Goal: Task Accomplishment & Management: Complete application form

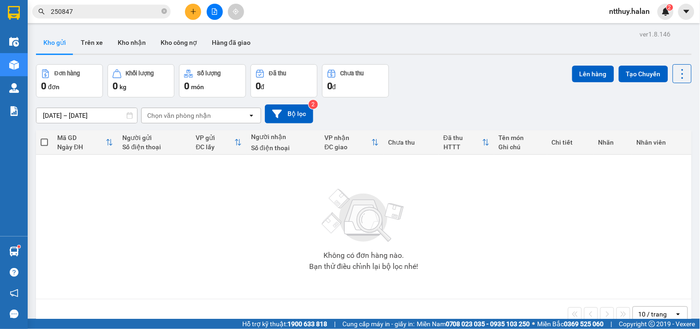
click at [102, 12] on input "250847" at bounding box center [105, 11] width 109 height 10
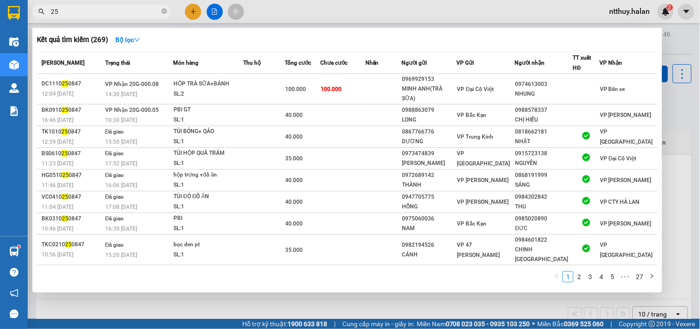
type input "2"
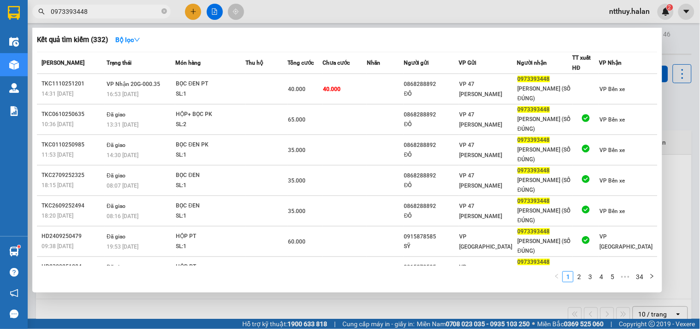
click at [108, 11] on input "0973393448" at bounding box center [105, 11] width 109 height 10
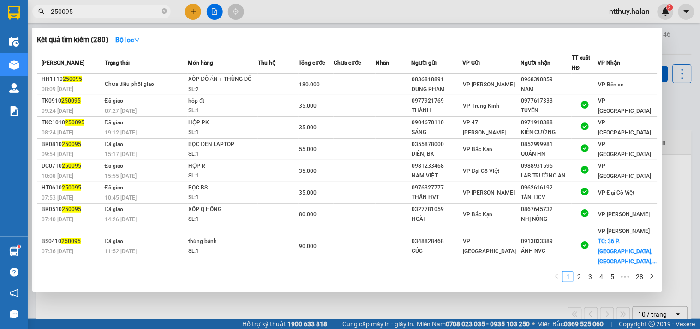
click at [108, 13] on input "250095" at bounding box center [105, 11] width 109 height 10
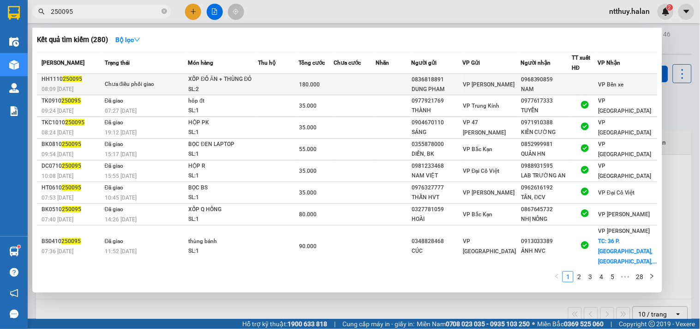
type input "250095"
click at [276, 89] on td at bounding box center [278, 84] width 41 height 21
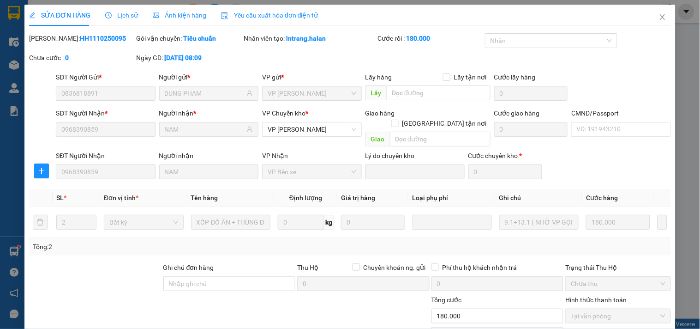
type input "0836818891"
type input "DUNG PHAM"
type input "0968390859"
type input "NAM"
type input "0"
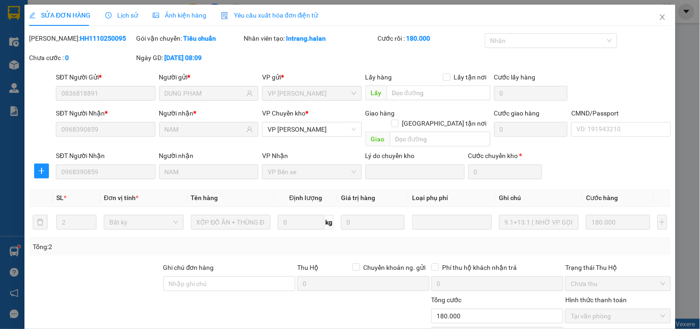
type input "180.000"
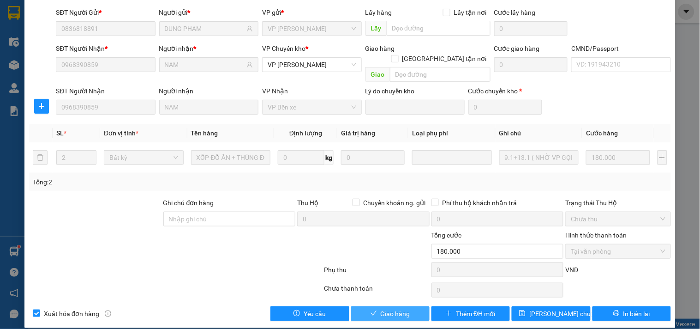
click at [390, 306] on button "Giao hàng" at bounding box center [390, 313] width 78 height 15
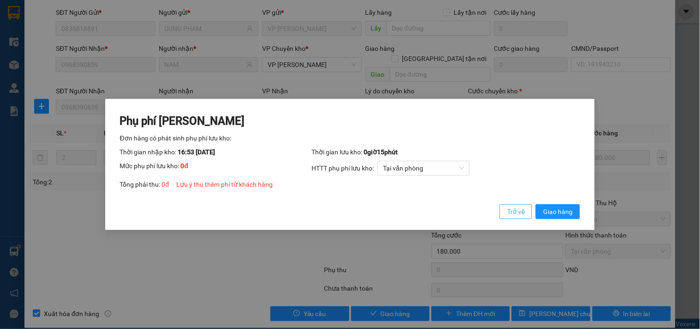
click at [515, 213] on span "Trở về" at bounding box center [516, 211] width 18 height 10
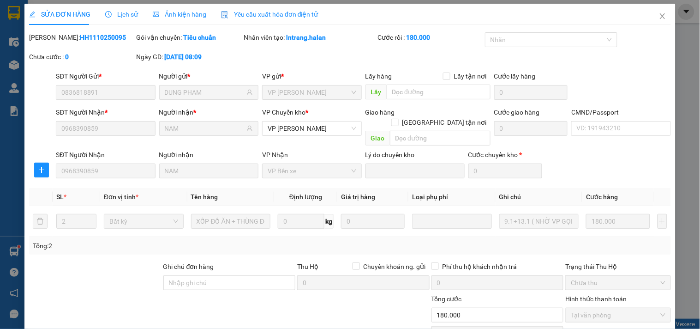
scroll to position [0, 0]
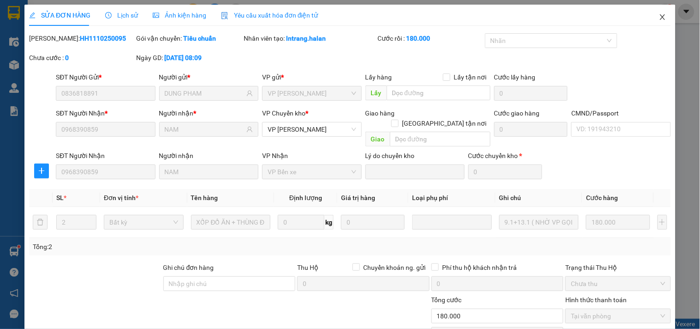
click at [660, 17] on icon "close" at bounding box center [662, 17] width 5 height 6
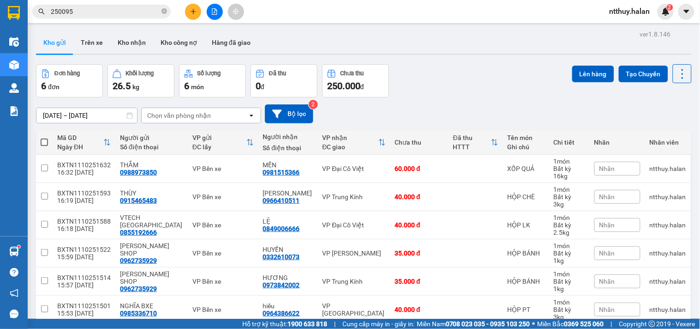
click at [124, 11] on input "250095" at bounding box center [105, 11] width 109 height 10
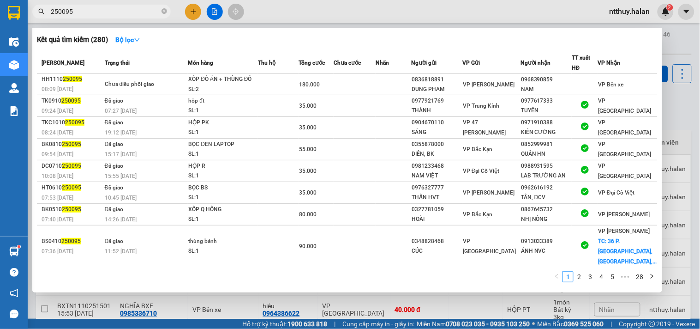
click at [124, 11] on input "250095" at bounding box center [105, 11] width 109 height 10
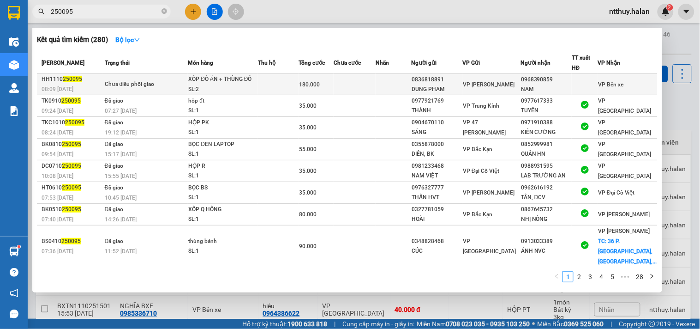
click at [240, 84] on div "SL: 2" at bounding box center [222, 89] width 69 height 10
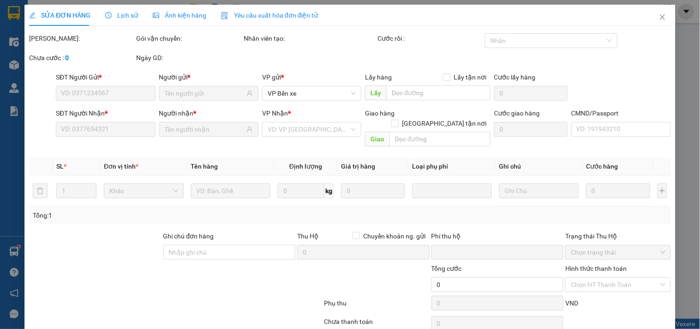
type input "0836818891"
type input "DUNG PHAM"
type input "0968390859"
type input "NAM"
type input "0"
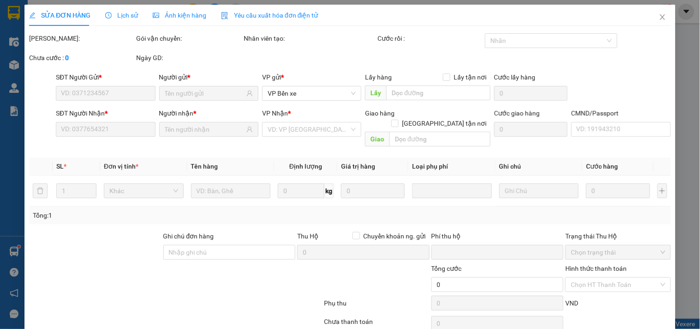
type input "180.000"
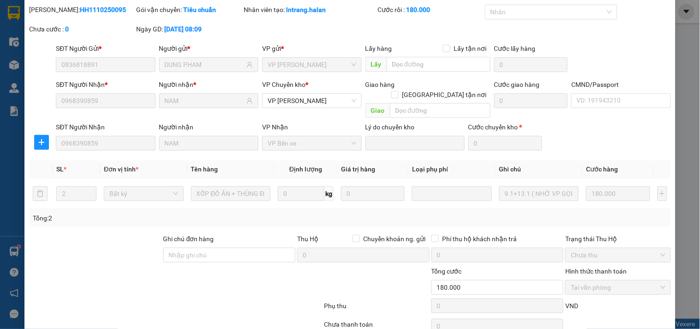
scroll to position [51, 0]
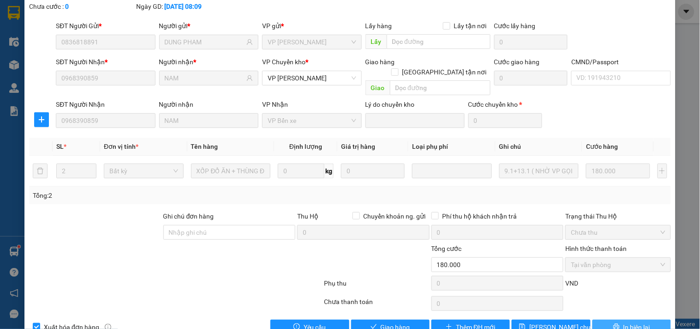
click at [626, 322] on span "In biên lai" at bounding box center [637, 327] width 27 height 10
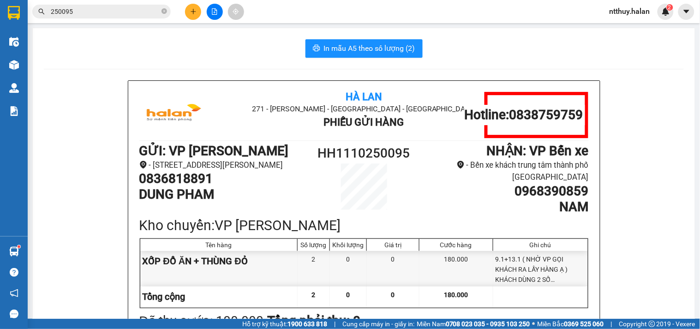
click at [108, 11] on input "250095" at bounding box center [105, 11] width 109 height 10
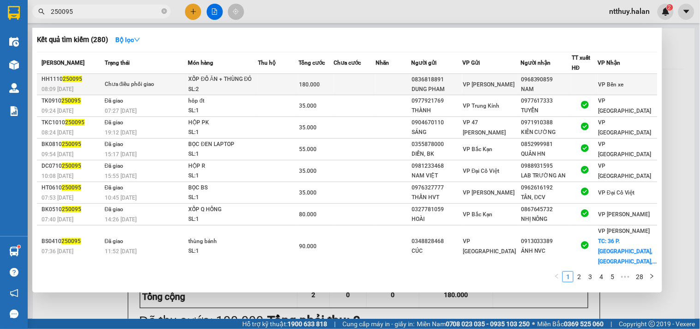
click at [345, 85] on td at bounding box center [355, 84] width 42 height 21
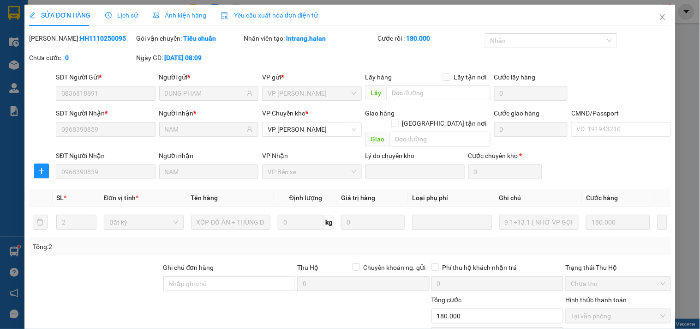
type input "0836818891"
type input "DUNG PHAM"
type input "0968390859"
type input "NAM"
type input "0"
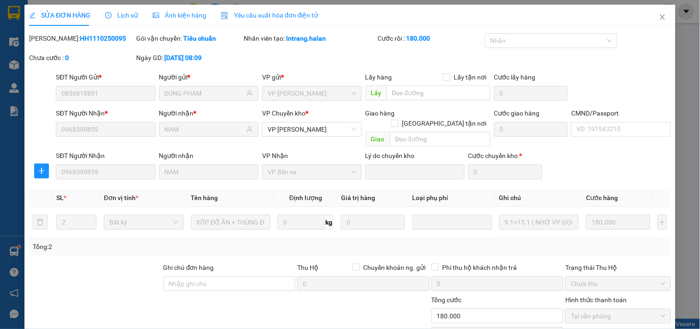
type input "180.000"
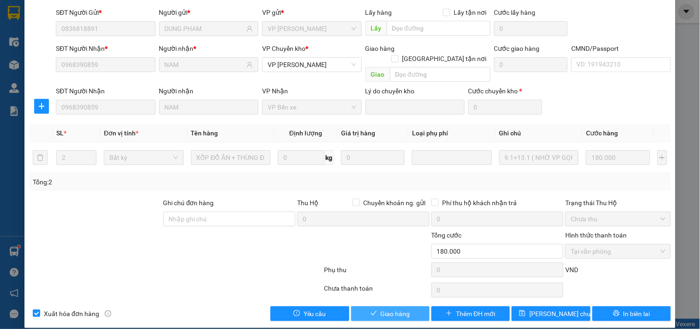
click at [394, 308] on span "Giao hàng" at bounding box center [396, 313] width 30 height 10
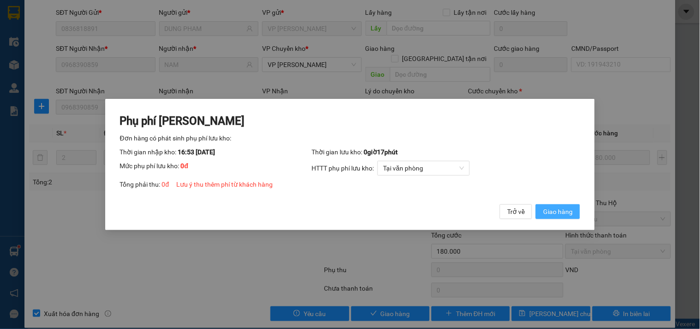
click at [560, 210] on span "Giao hàng" at bounding box center [558, 211] width 30 height 10
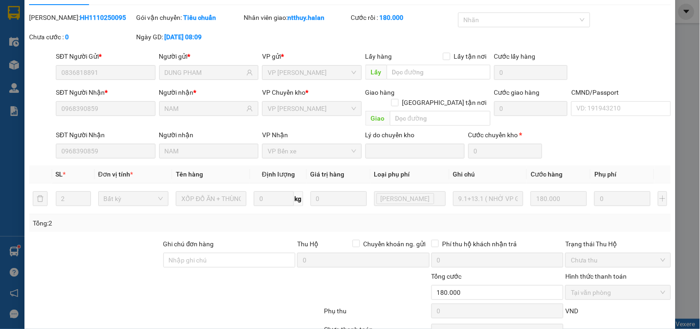
scroll to position [0, 0]
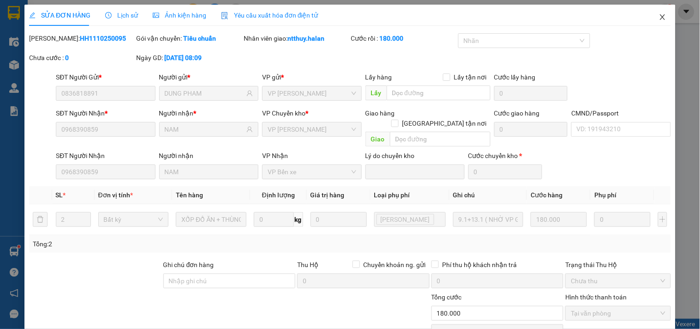
click at [660, 16] on icon "close" at bounding box center [662, 17] width 5 height 6
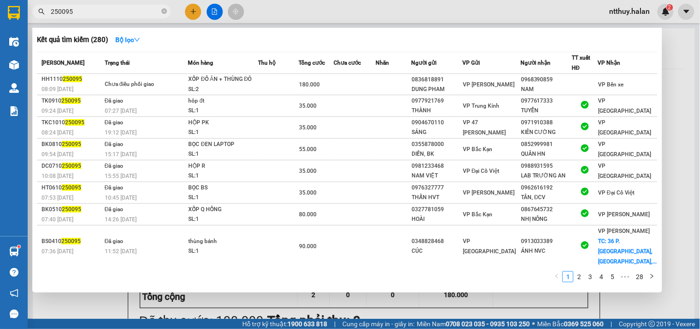
click at [97, 9] on input "250095" at bounding box center [105, 11] width 109 height 10
click at [97, 10] on input "250095" at bounding box center [105, 11] width 109 height 10
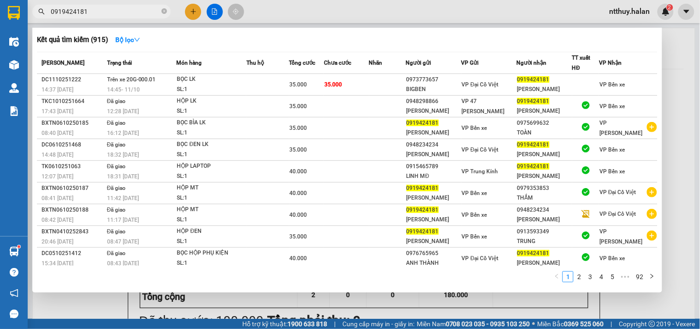
type input "0919424181"
click at [260, 10] on div at bounding box center [350, 164] width 700 height 329
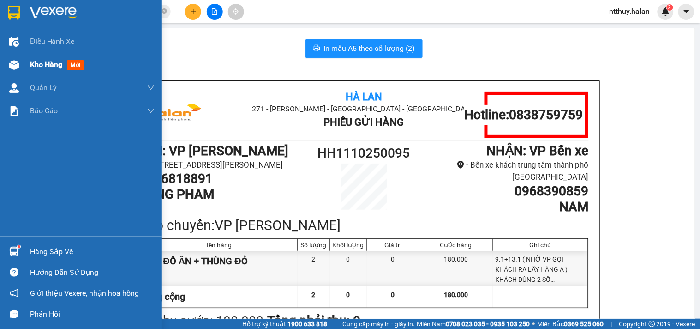
click at [51, 67] on span "Kho hàng" at bounding box center [46, 64] width 32 height 9
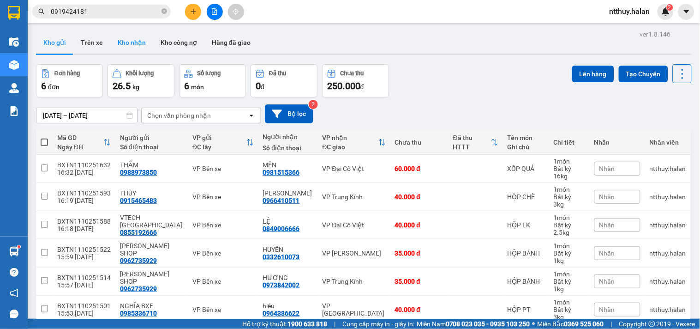
click at [137, 40] on button "Kho nhận" at bounding box center [131, 42] width 43 height 22
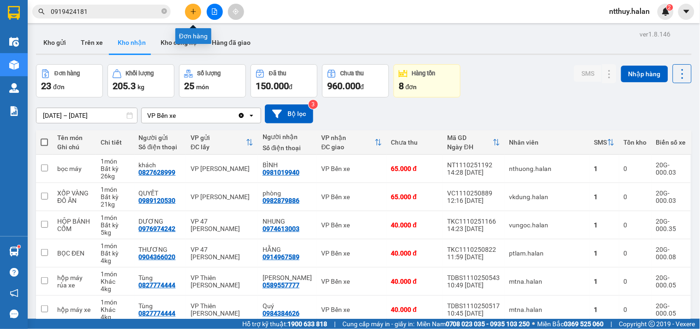
click at [199, 10] on button at bounding box center [193, 12] width 16 height 16
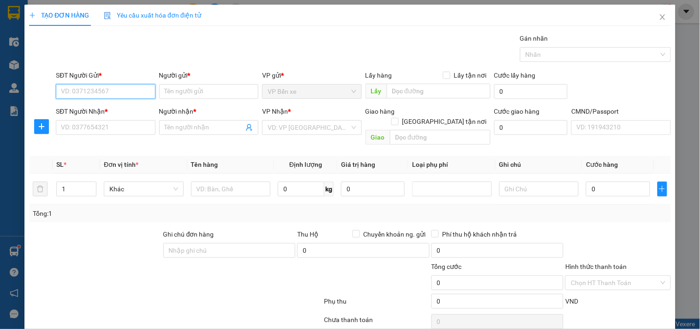
click at [140, 88] on input "SĐT Người Gửi *" at bounding box center [105, 91] width 99 height 15
type input "0989416222"
click at [122, 93] on input "0989416222" at bounding box center [105, 91] width 99 height 15
click at [123, 110] on div "0989416222 - [GEOGRAPHIC_DATA]" at bounding box center [113, 110] width 104 height 10
type input "[GEOGRAPHIC_DATA]"
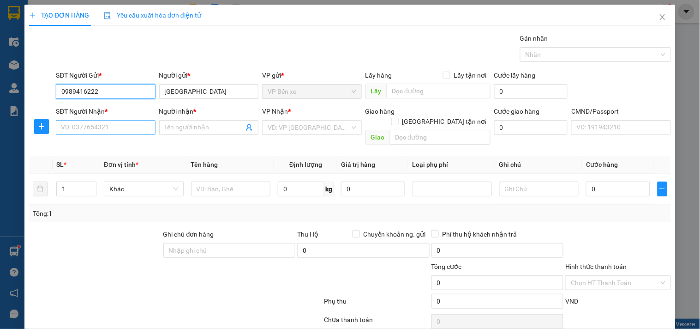
type input "0989416222"
click at [125, 127] on input "SĐT Người Nhận *" at bounding box center [105, 127] width 99 height 15
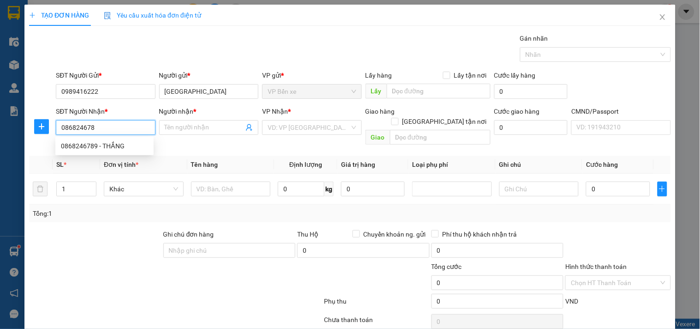
type input "0868246789"
click at [121, 148] on div "0868246789 - THẮNG" at bounding box center [104, 146] width 87 height 10
type input "THẮNG"
type input "0868246789"
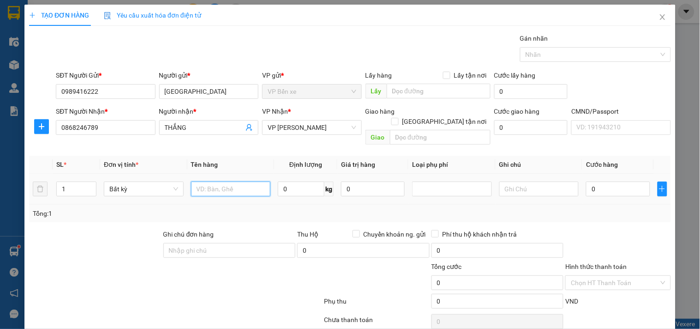
click at [242, 181] on input "text" at bounding box center [231, 188] width 80 height 15
type input "HỘP ĐT"
click at [300, 181] on input "0" at bounding box center [301, 188] width 47 height 15
type input "1"
click at [366, 181] on input "0" at bounding box center [373, 188] width 64 height 15
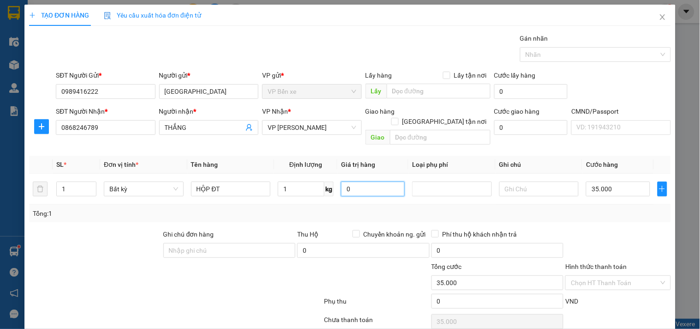
type input "35.000"
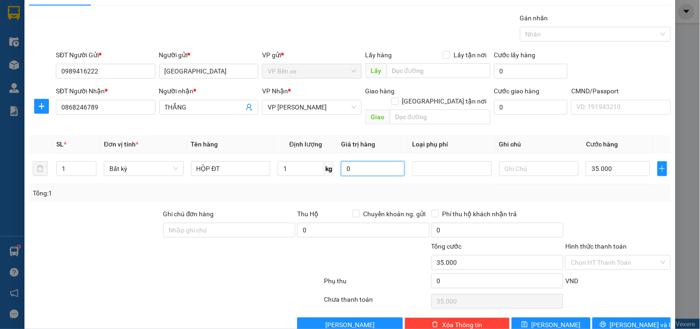
scroll to position [31, 0]
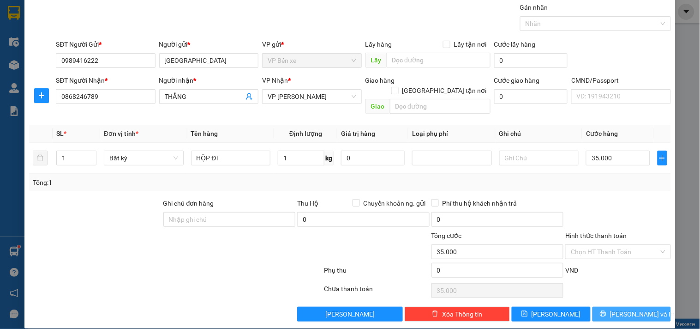
click at [618, 309] on span "[PERSON_NAME] và In" at bounding box center [642, 314] width 65 height 10
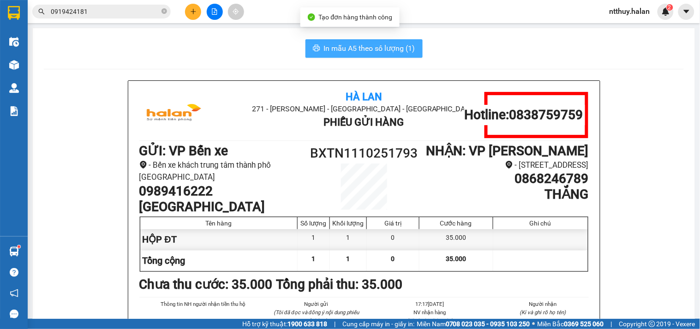
click at [376, 47] on span "In mẫu A5 theo số lượng (1)" at bounding box center [369, 48] width 91 height 12
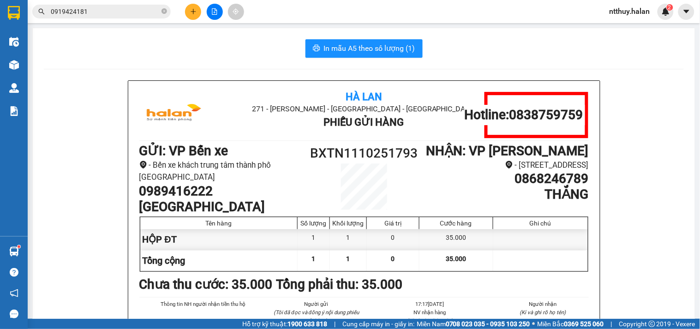
click at [121, 13] on input "0919424181" at bounding box center [105, 11] width 109 height 10
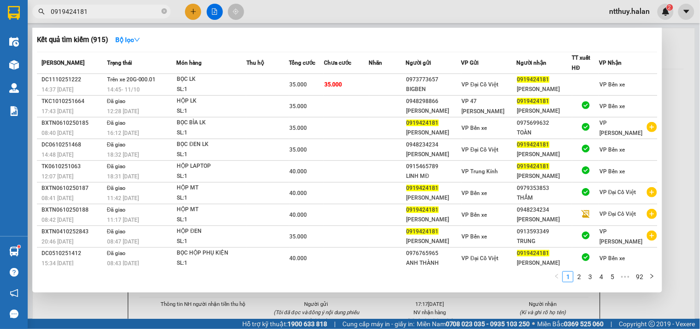
click at [127, 9] on input "0919424181" at bounding box center [105, 11] width 109 height 10
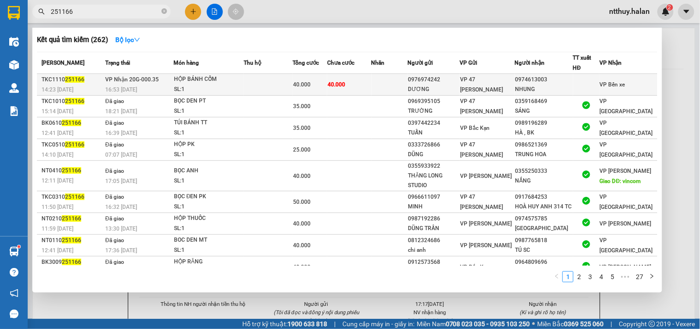
type input "251166"
click at [355, 88] on td "40.000" at bounding box center [349, 85] width 44 height 22
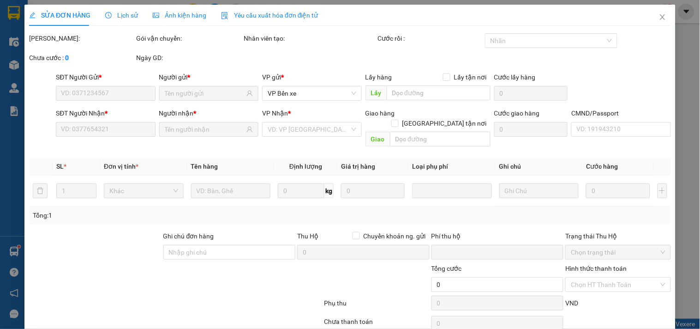
type input "0976974242"
type input "DƯƠNG"
type input "0974613003"
type input "NHUNG"
type input "0"
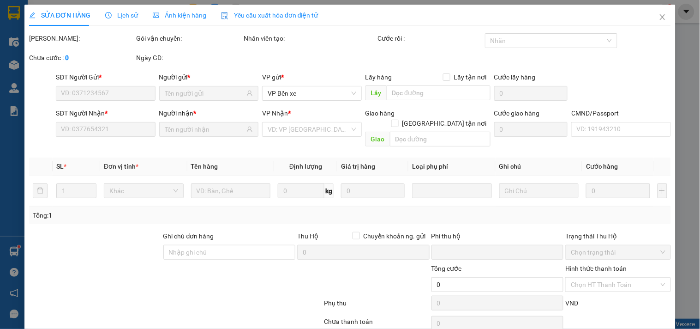
type input "40.000"
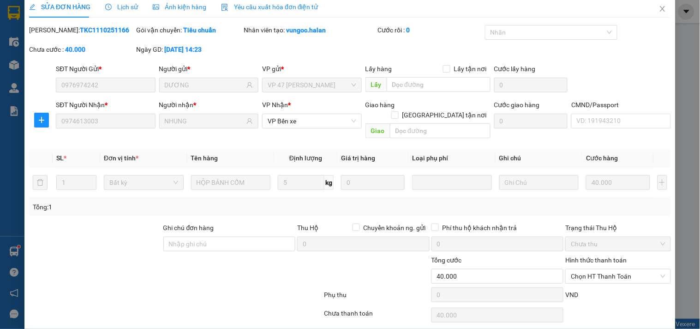
scroll to position [33, 0]
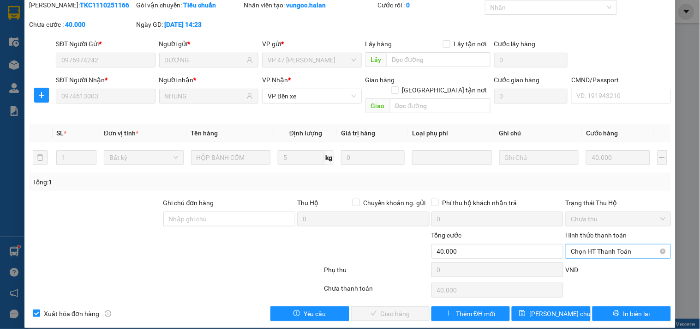
click at [591, 244] on span "Chọn HT Thanh Toán" at bounding box center [618, 251] width 94 height 14
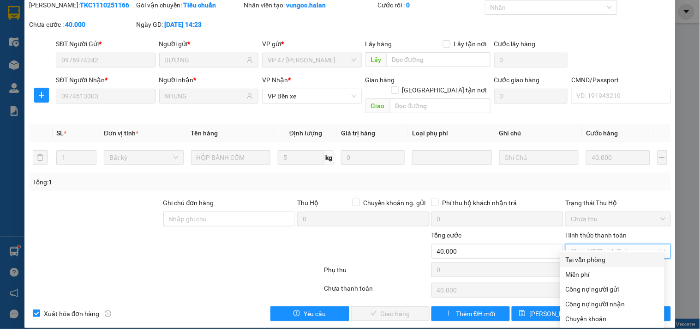
click at [590, 253] on div "Tại văn phòng" at bounding box center [612, 259] width 104 height 15
type input "0"
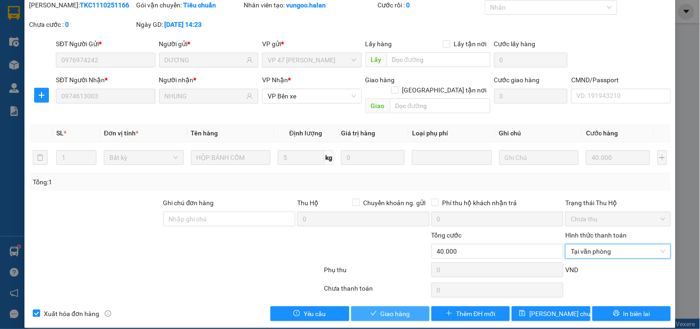
click at [404, 308] on span "Giao hàng" at bounding box center [396, 313] width 30 height 10
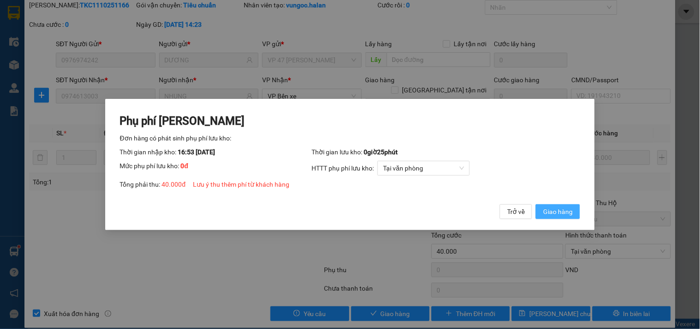
click at [543, 214] on span "Giao hàng" at bounding box center [558, 211] width 30 height 10
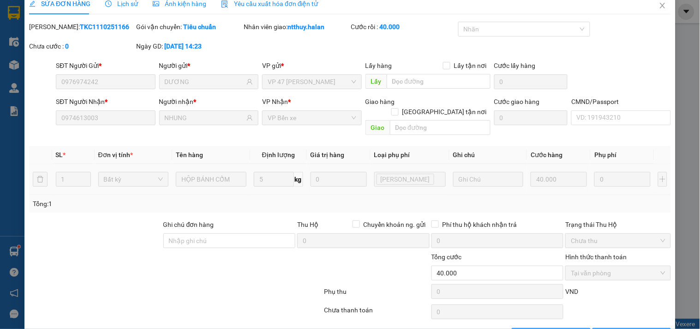
scroll to position [0, 0]
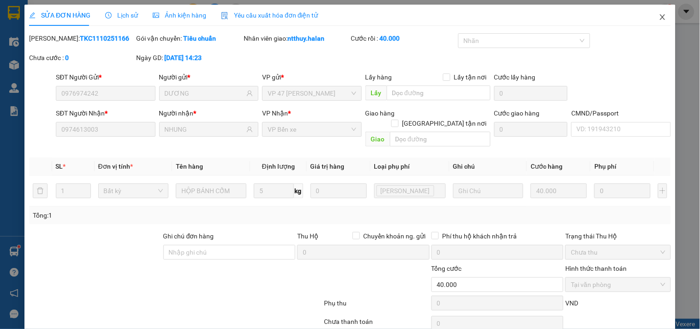
click at [660, 18] on icon "close" at bounding box center [662, 17] width 5 height 6
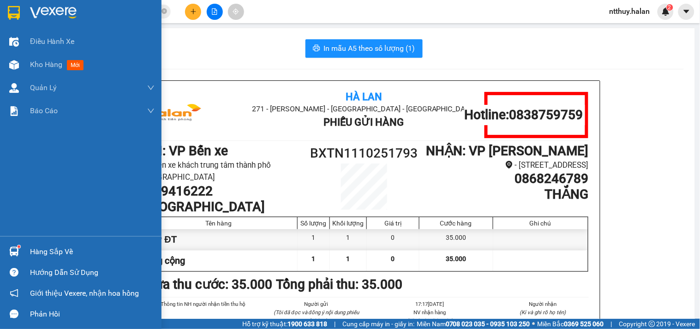
click at [47, 250] on div "Hàng sắp về" at bounding box center [92, 252] width 125 height 14
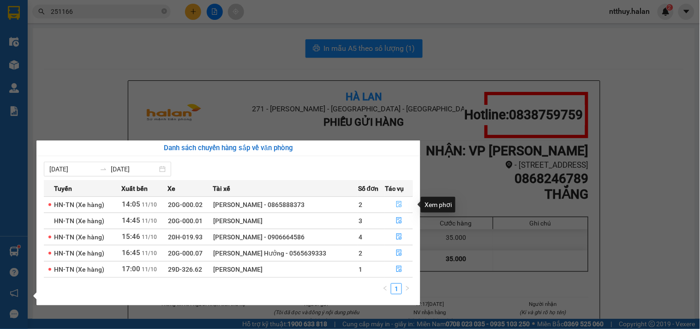
click at [397, 210] on button "button" at bounding box center [398, 204] width 27 height 15
click at [397, 210] on main "In mẫu A5 theo số lượng (1) Hà Lan 271 - [PERSON_NAME] - [GEOGRAPHIC_DATA] - [G…" at bounding box center [350, 159] width 700 height 318
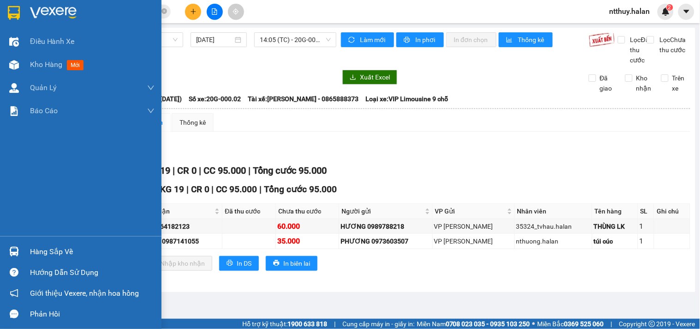
click at [27, 213] on div "Điều hành xe Kho hàng mới Quản [PERSON_NAME] lý chuyến Quản lý kiểm kho Báo cáo…" at bounding box center [81, 133] width 162 height 206
click at [52, 255] on div "Hàng sắp về" at bounding box center [92, 252] width 125 height 14
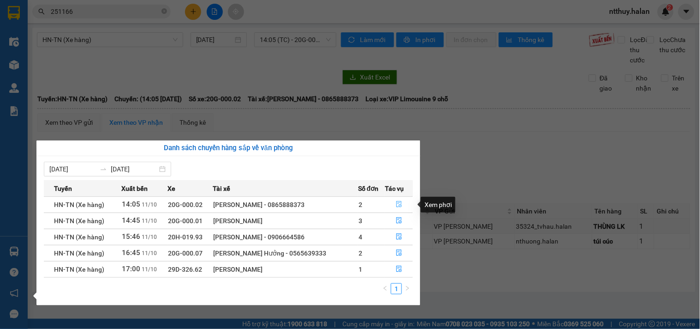
click at [397, 204] on icon "file-done" at bounding box center [399, 204] width 6 height 6
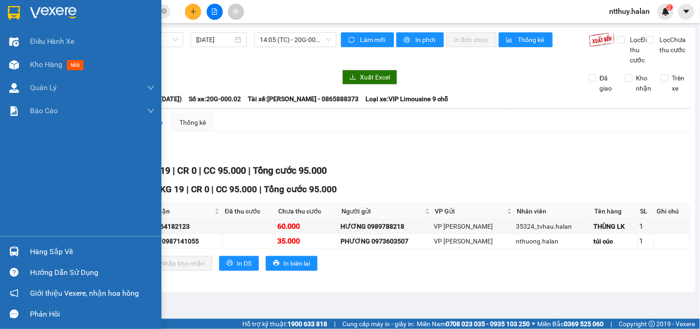
click at [46, 259] on div "Hàng sắp về" at bounding box center [81, 251] width 162 height 21
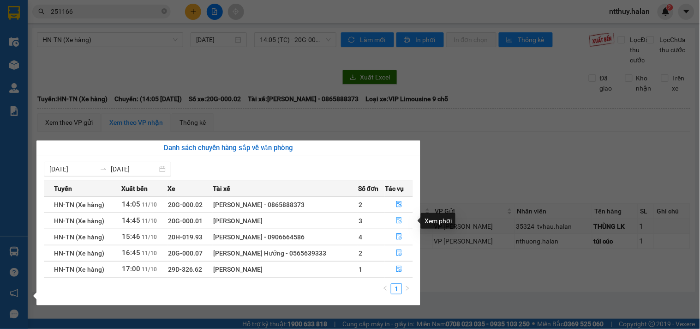
click at [396, 222] on icon "file-done" at bounding box center [399, 220] width 6 height 6
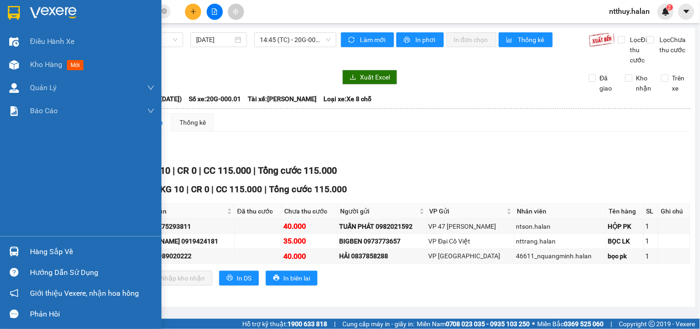
click at [54, 243] on div "Hàng sắp về" at bounding box center [81, 251] width 162 height 21
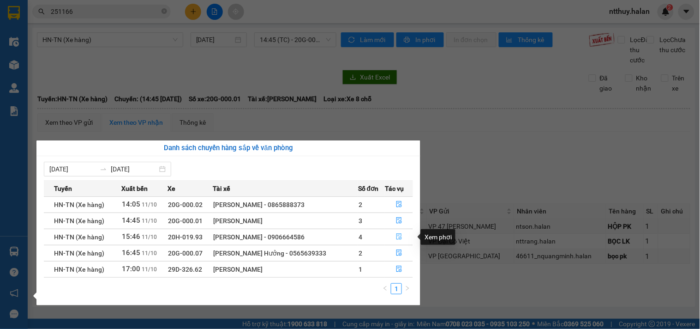
click at [396, 237] on icon "file-done" at bounding box center [399, 236] width 6 height 6
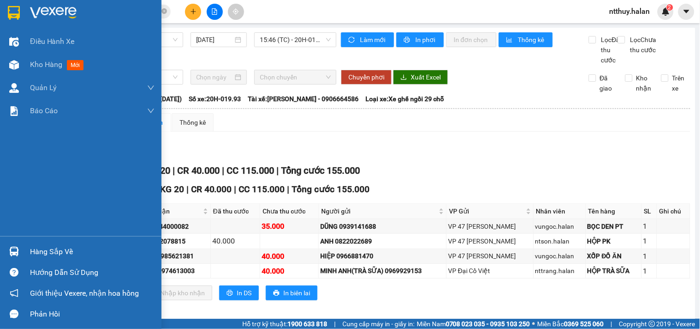
click at [58, 243] on div "Hàng sắp về" at bounding box center [81, 251] width 162 height 21
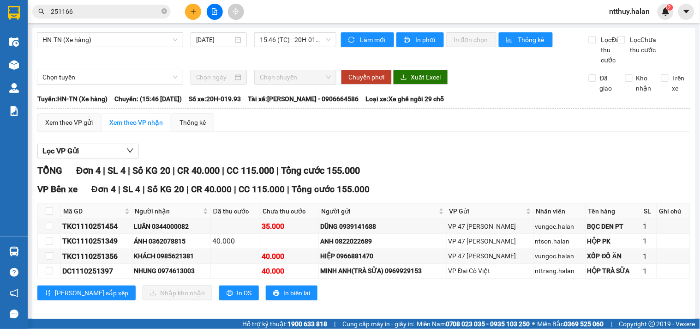
click at [477, 162] on section "Kết quả tìm kiếm ( 262 ) Bộ lọc Mã ĐH Trạng thái Món hàng Thu hộ Tổng cước Chưa…" at bounding box center [350, 164] width 700 height 329
click at [120, 8] on input "251166" at bounding box center [105, 11] width 109 height 10
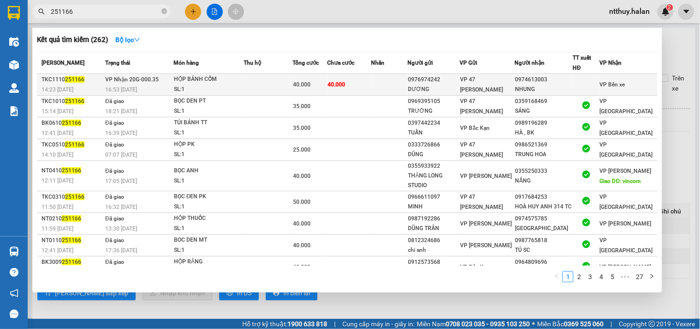
click at [259, 90] on td at bounding box center [268, 85] width 49 height 22
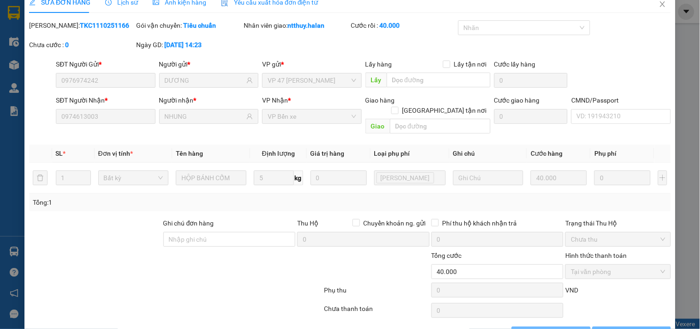
type input "0976974242"
type input "DƯƠNG"
type input "0974613003"
type input "NHUNG"
type input "0"
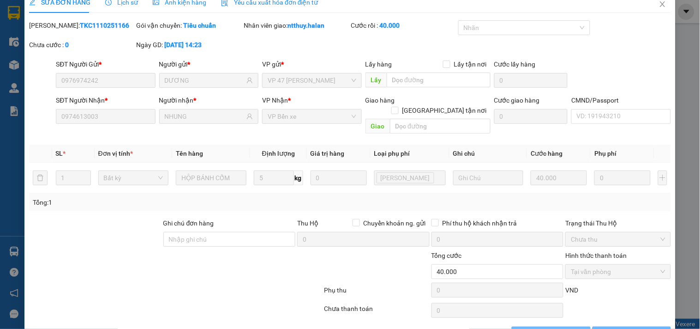
type input "40.000"
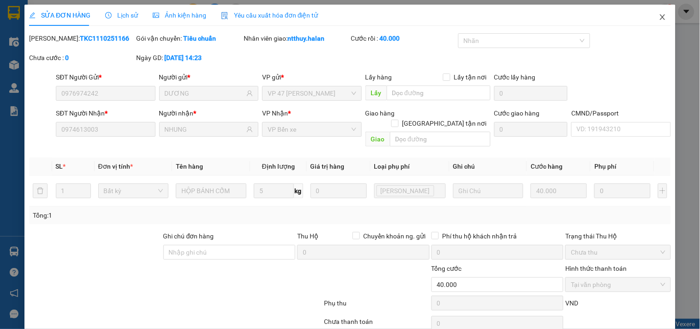
click at [659, 15] on icon "close" at bounding box center [662, 16] width 7 height 7
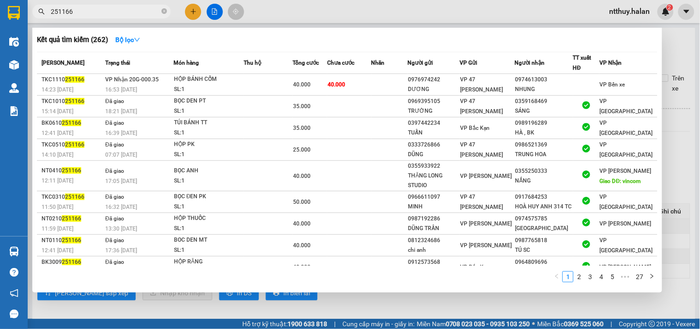
click at [107, 11] on input "251166" at bounding box center [105, 11] width 109 height 10
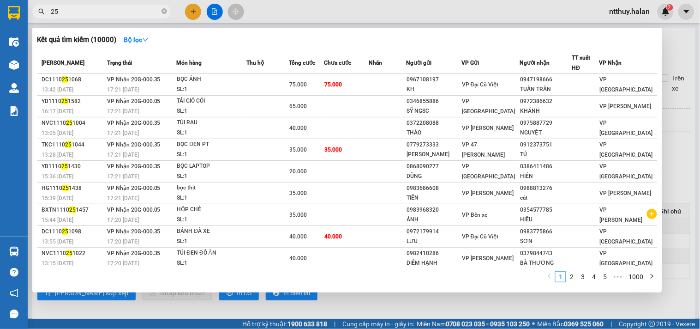
type input "2"
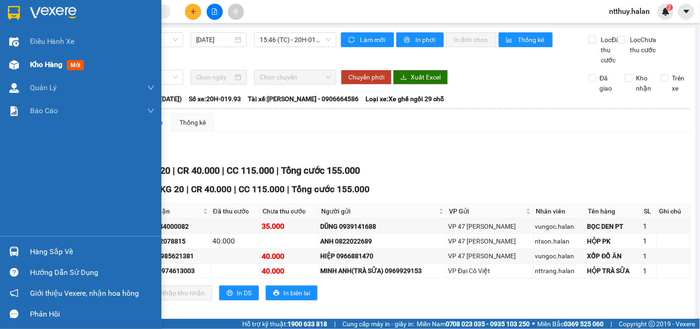
click at [42, 68] on span "Kho hàng" at bounding box center [46, 64] width 32 height 9
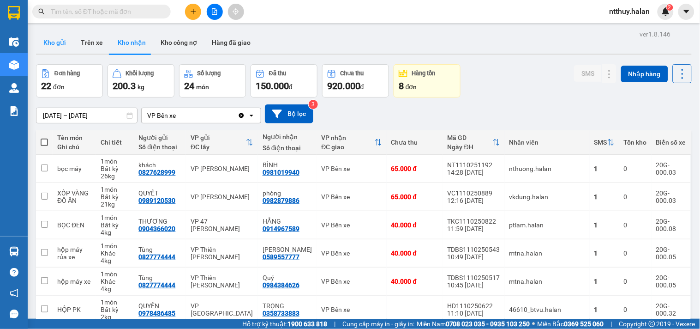
click at [48, 39] on button "Kho gửi" at bounding box center [54, 42] width 37 height 22
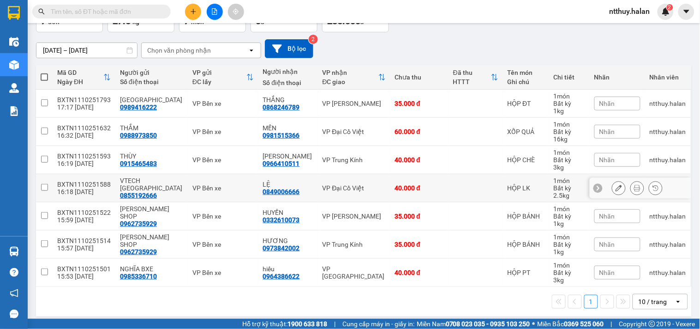
scroll to position [72, 0]
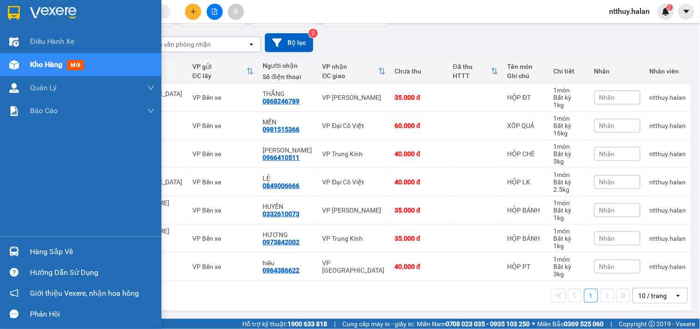
click at [71, 248] on div "Hàng sắp về" at bounding box center [92, 252] width 125 height 14
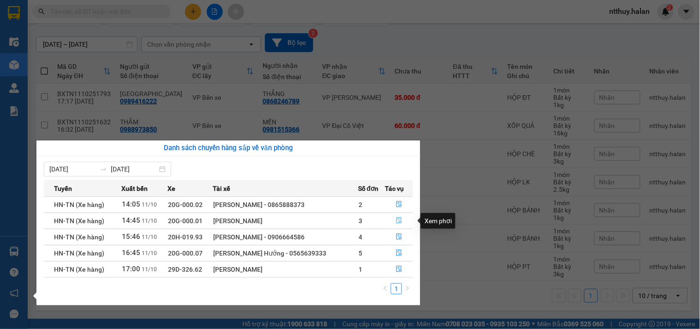
click at [398, 222] on icon "file-done" at bounding box center [399, 220] width 6 height 6
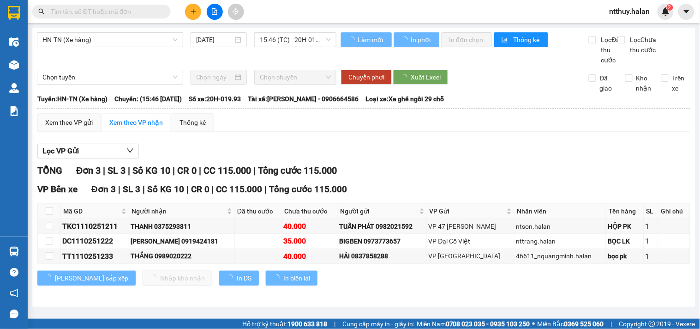
scroll to position [3, 0]
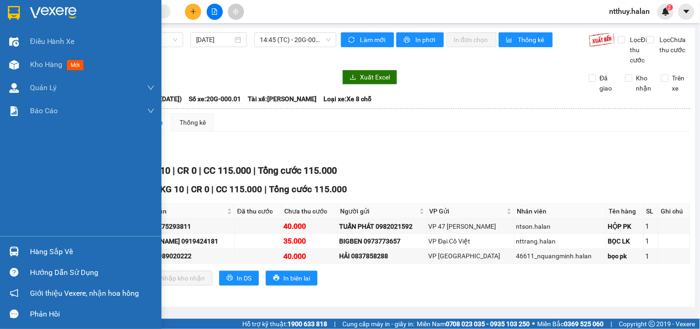
click at [57, 251] on div "Hàng sắp về" at bounding box center [92, 252] width 125 height 14
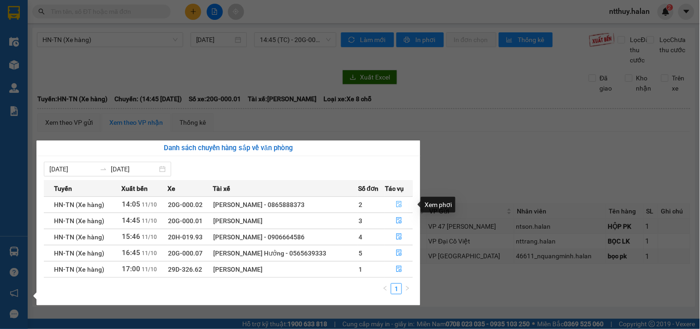
click at [400, 205] on icon "file-done" at bounding box center [399, 204] width 6 height 6
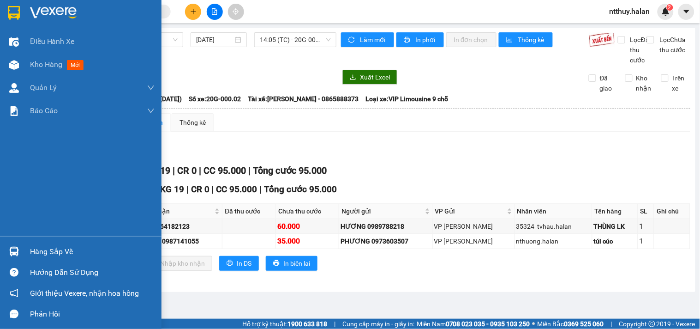
click at [39, 251] on div "Hàng sắp về" at bounding box center [92, 252] width 125 height 14
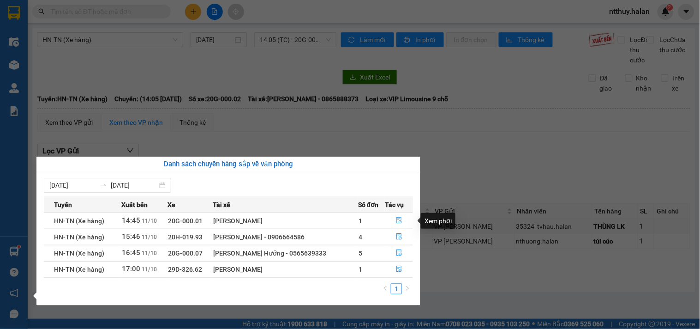
click at [398, 222] on icon "file-done" at bounding box center [399, 220] width 6 height 6
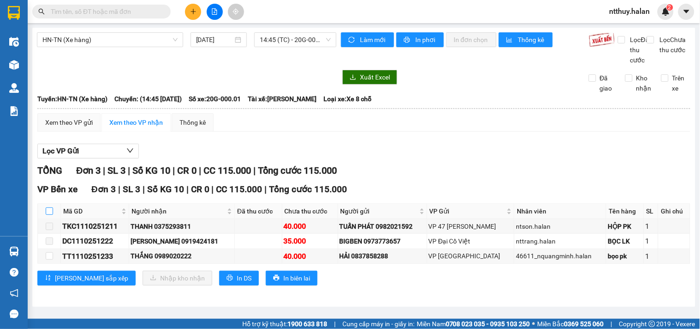
click at [49, 215] on input "checkbox" at bounding box center [49, 210] width 7 height 7
checkbox input "true"
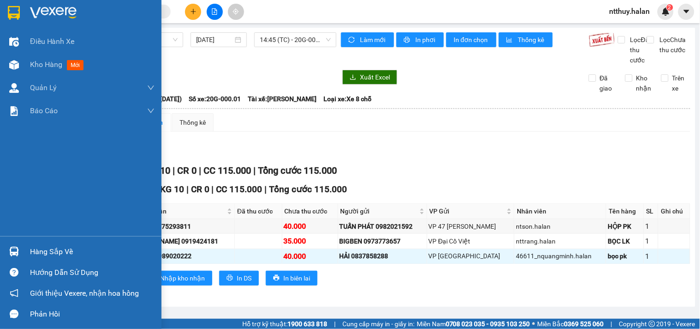
drag, startPoint x: 63, startPoint y: 250, endPoint x: 49, endPoint y: 252, distance: 14.0
click at [63, 250] on div "Hàng sắp về" at bounding box center [92, 252] width 125 height 14
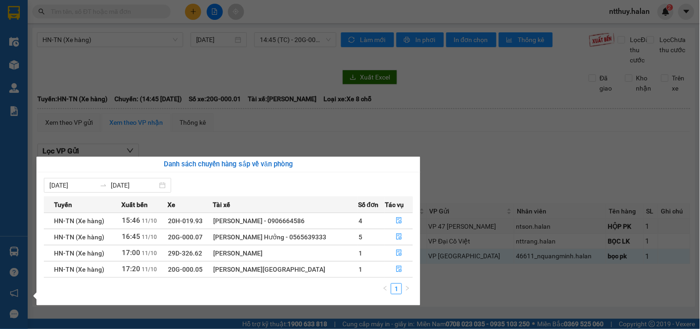
click at [462, 161] on section "Kết quả tìm kiếm ( 10000 ) Bộ lọc Mã ĐH Trạng thái Món hàng Thu hộ Tổng cước Ch…" at bounding box center [350, 164] width 700 height 329
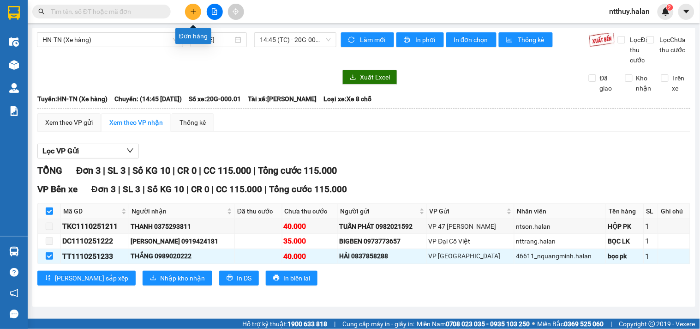
click at [192, 7] on button at bounding box center [193, 12] width 16 height 16
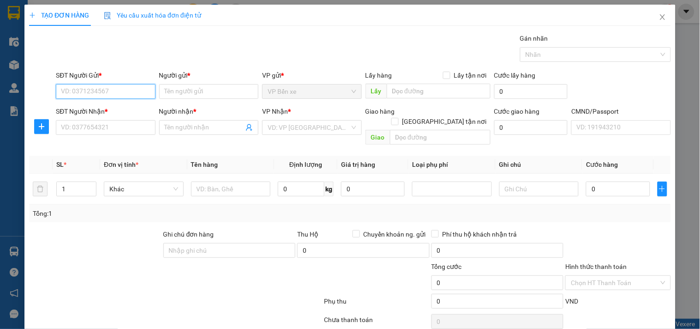
click at [107, 92] on input "SĐT Người Gửi *" at bounding box center [105, 91] width 99 height 15
type input "0855192666"
click at [131, 94] on input "0855192666" at bounding box center [105, 91] width 99 height 15
click at [126, 110] on div "0855192666 - VTECH [GEOGRAPHIC_DATA]" at bounding box center [124, 110] width 126 height 10
type input "VTECH [GEOGRAPHIC_DATA]"
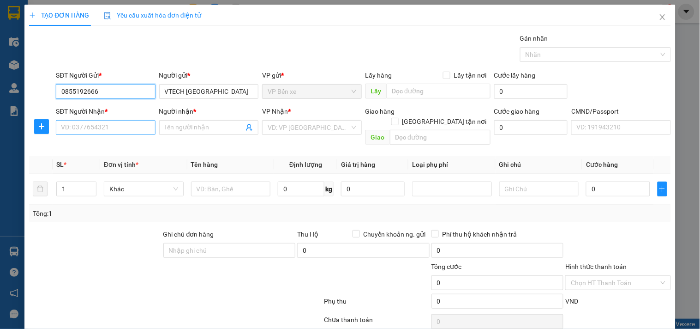
type input "0855192666"
click at [126, 125] on input "SĐT Người Nhận *" at bounding box center [105, 127] width 99 height 15
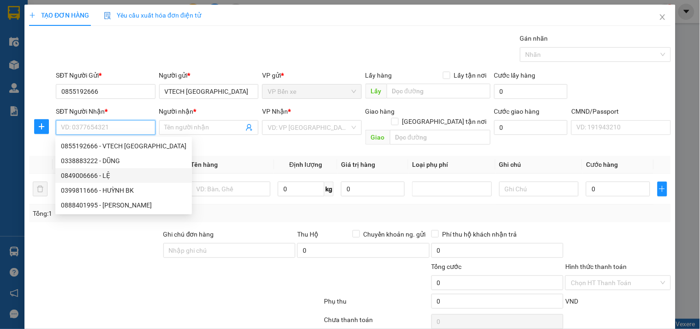
click at [89, 176] on div "0849006666 - LỆ" at bounding box center [124, 175] width 126 height 10
type input "0849006666"
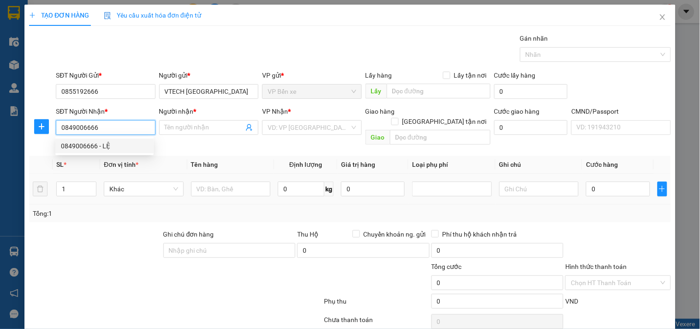
type input "LỆ"
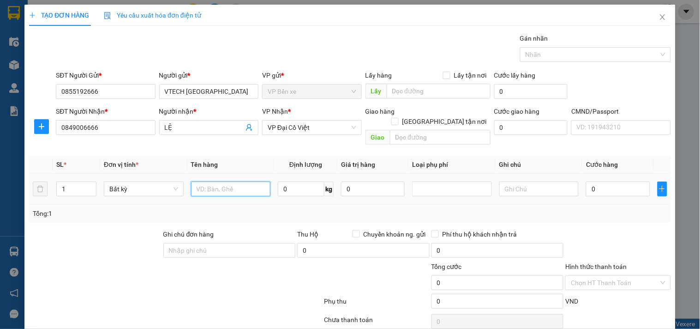
click at [226, 181] on input "text" at bounding box center [231, 188] width 80 height 15
click at [222, 181] on input "BỌC HỘPLKMT" at bounding box center [231, 188] width 80 height 15
type input "BỌC HỘP LKMT"
click at [297, 181] on input "0" at bounding box center [301, 188] width 47 height 15
type input "20.5"
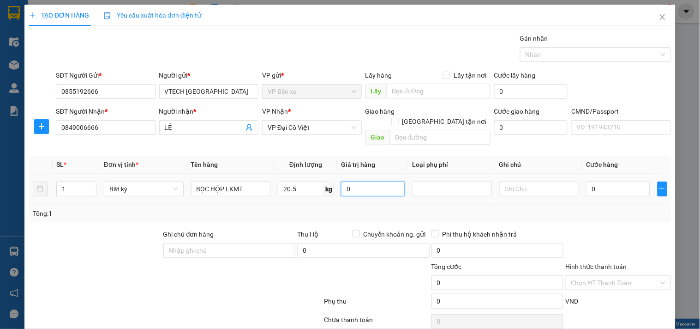
click at [364, 181] on input "0" at bounding box center [373, 188] width 64 height 15
type input "65.000"
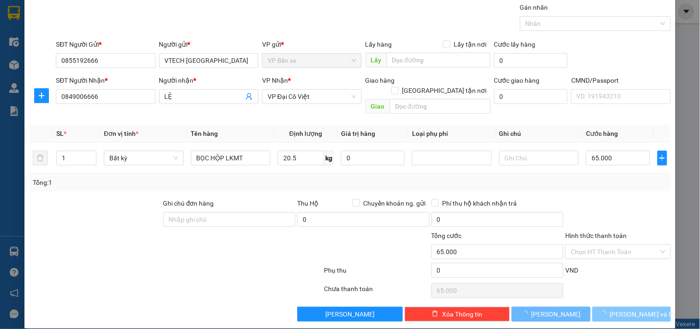
click at [632, 309] on span "[PERSON_NAME] và In" at bounding box center [642, 314] width 65 height 10
click at [633, 309] on span "[PERSON_NAME] và In" at bounding box center [642, 314] width 65 height 10
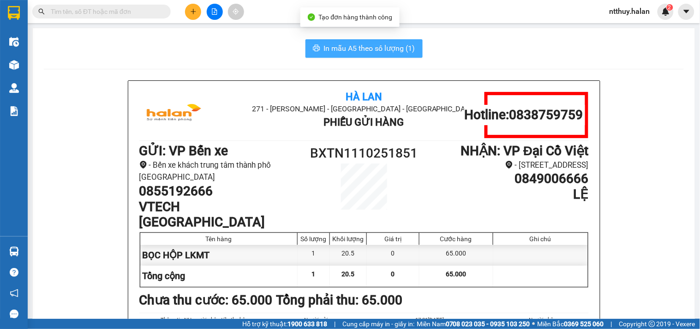
click at [375, 48] on span "In mẫu A5 theo số lượng (1)" at bounding box center [369, 48] width 91 height 12
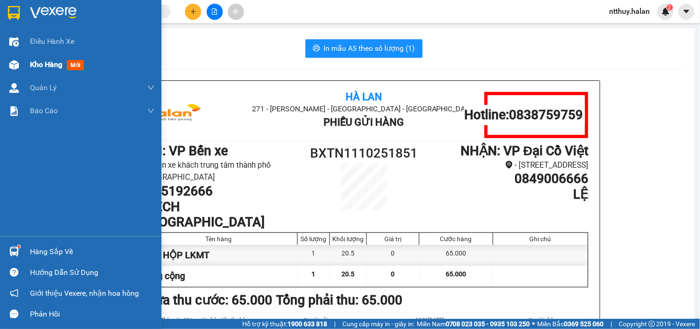
click at [43, 66] on span "Kho hàng" at bounding box center [46, 64] width 32 height 9
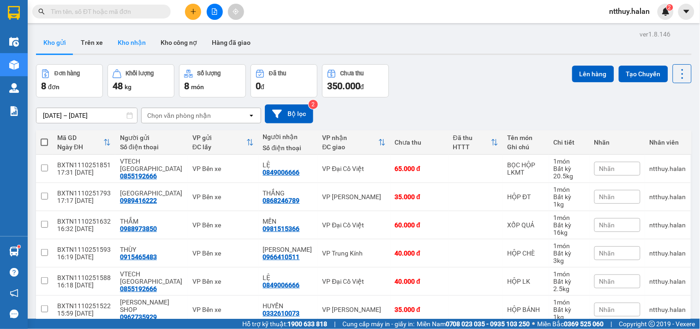
click at [132, 39] on button "Kho nhận" at bounding box center [131, 42] width 43 height 22
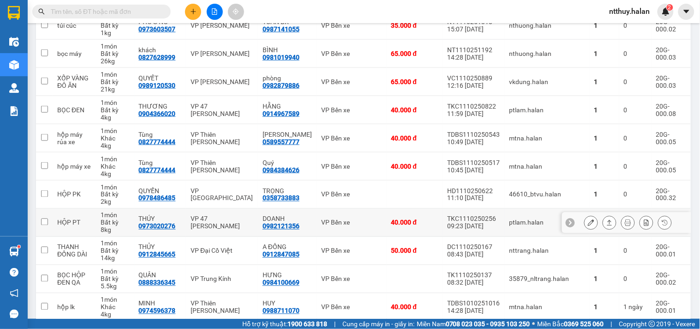
scroll to position [256, 0]
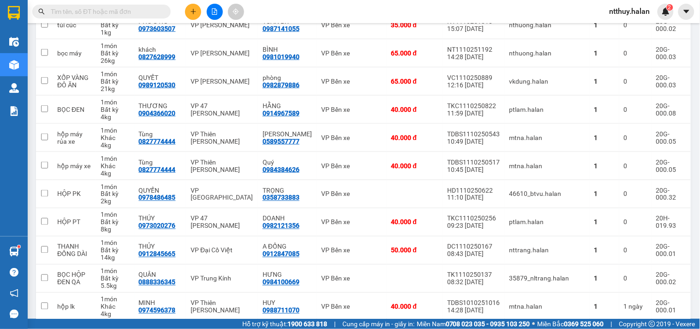
click at [121, 12] on input "text" at bounding box center [105, 11] width 109 height 10
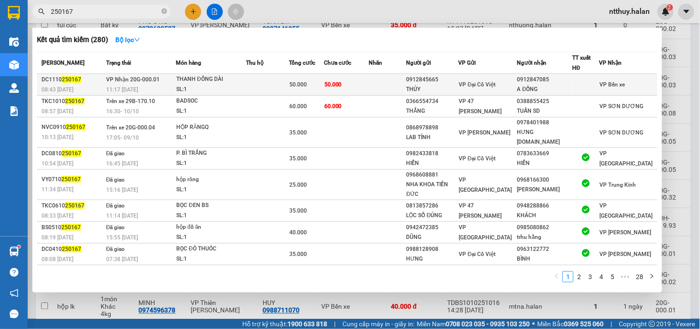
type input "250167"
click at [254, 84] on td at bounding box center [267, 85] width 43 height 22
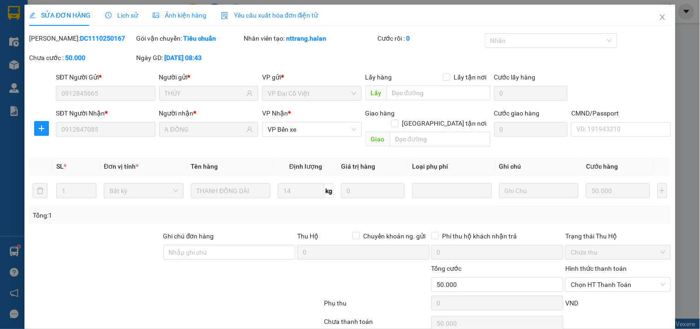
type input "0912845665"
type input "THỦY"
type input "0912847085"
type input "A ĐỒNG"
type input "0"
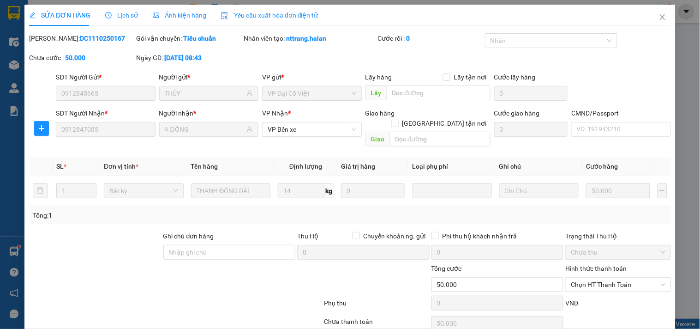
type input "50.000"
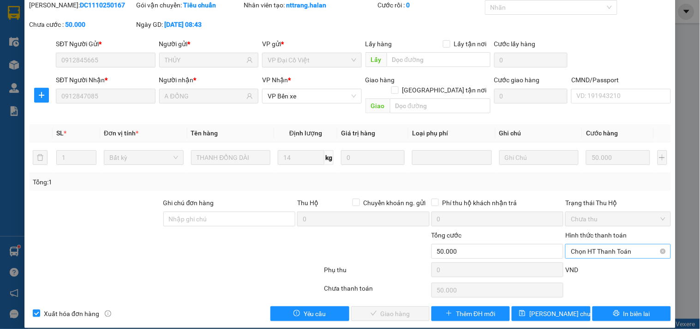
click at [595, 244] on span "Chọn HT Thanh Toán" at bounding box center [618, 251] width 94 height 14
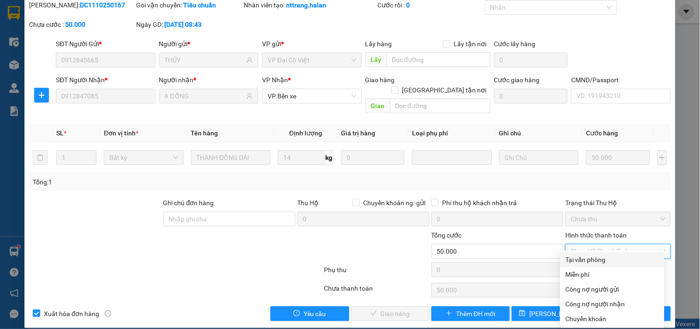
click at [594, 259] on div "Tại văn phòng" at bounding box center [612, 259] width 93 height 10
type input "0"
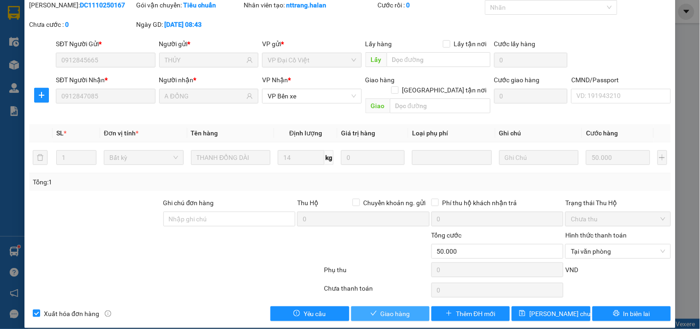
click at [402, 308] on span "Giao hàng" at bounding box center [396, 313] width 30 height 10
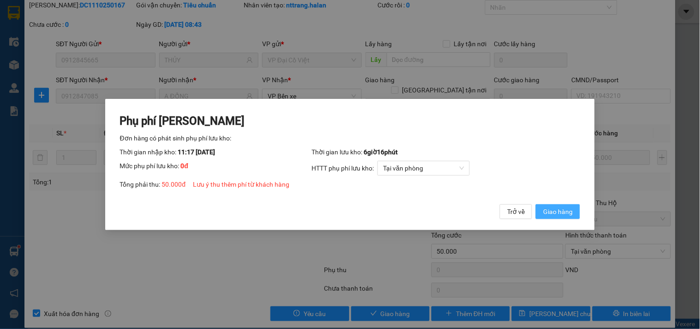
click at [562, 211] on span "Giao hàng" at bounding box center [558, 211] width 30 height 10
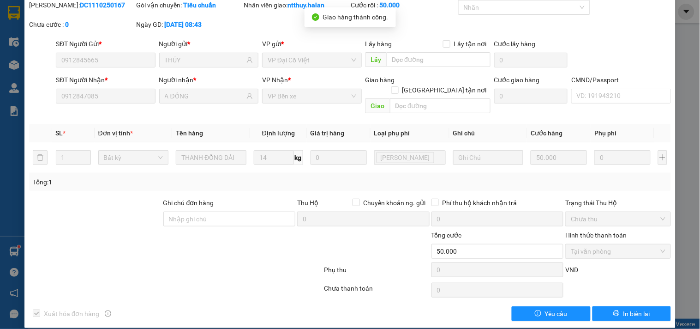
scroll to position [0, 0]
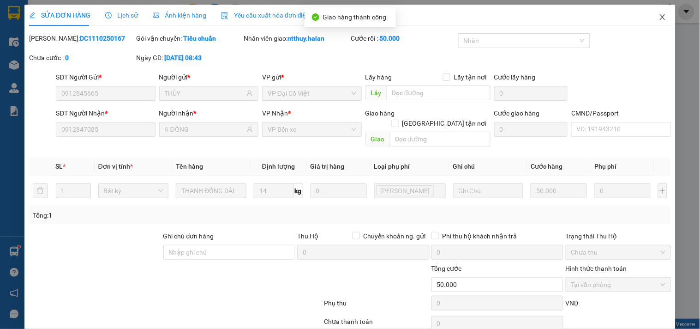
click at [659, 19] on icon "close" at bounding box center [662, 16] width 7 height 7
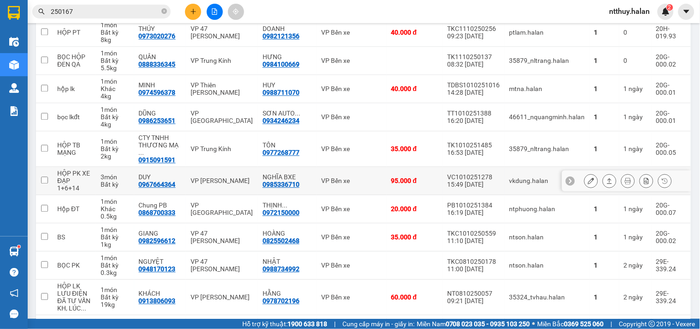
scroll to position [462, 0]
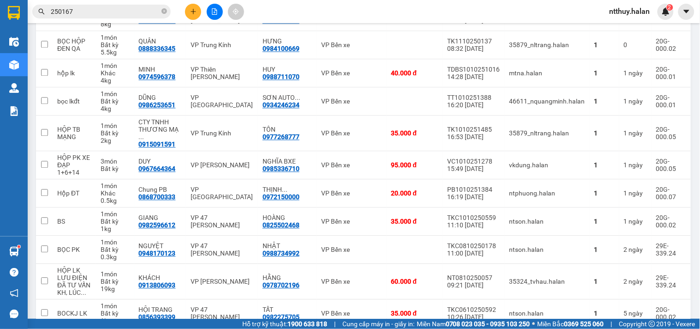
click at [109, 10] on input "250167" at bounding box center [105, 11] width 109 height 10
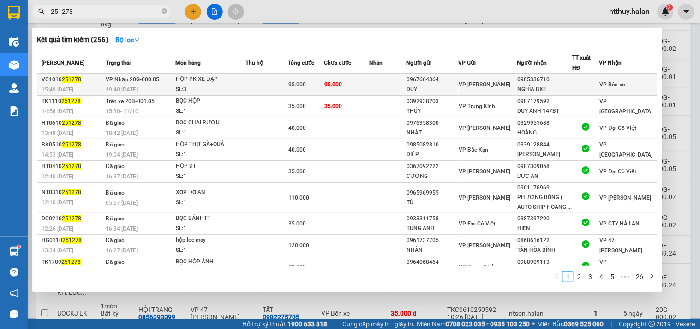
type input "251278"
click at [245, 85] on div "SL: 3" at bounding box center [210, 89] width 69 height 10
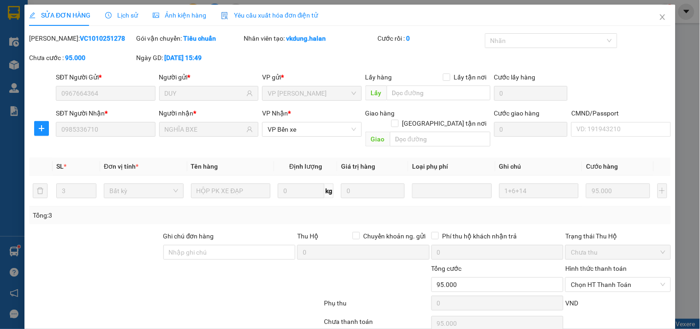
type input "0967664364"
type input "DUY"
type input "0985336710"
type input "NGHĨA BXE"
type input "0"
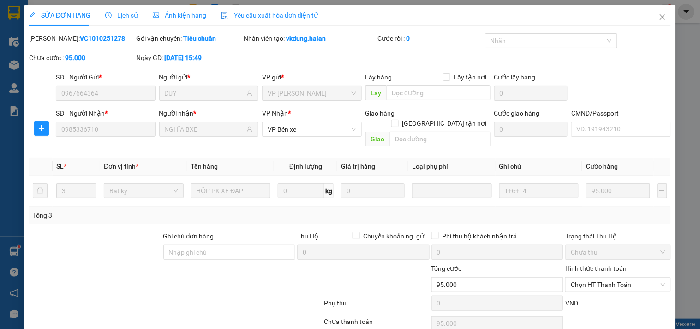
type input "95.000"
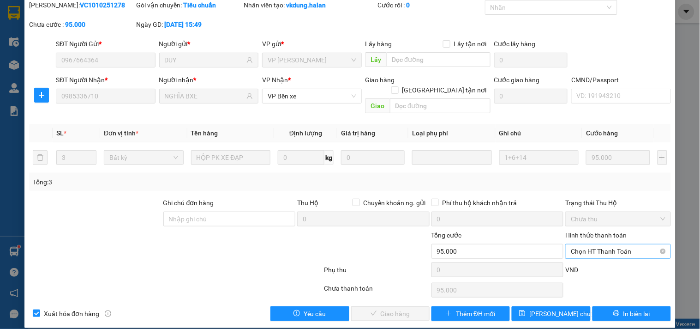
click at [571, 244] on span "Chọn HT Thanh Toán" at bounding box center [618, 251] width 94 height 14
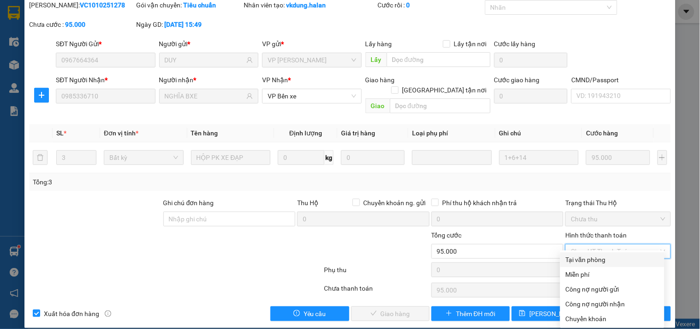
click at [575, 257] on div "Tại văn phòng" at bounding box center [612, 259] width 93 height 10
type input "0"
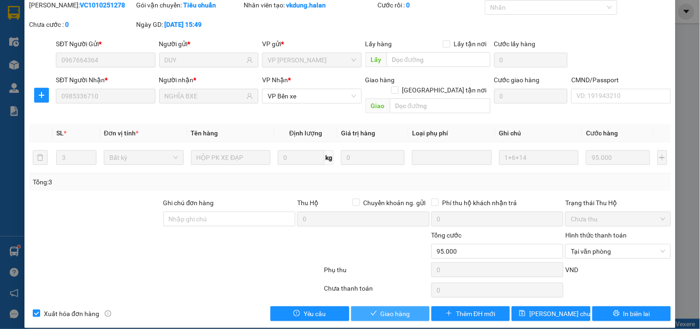
click at [416, 306] on button "Giao hàng" at bounding box center [390, 313] width 78 height 15
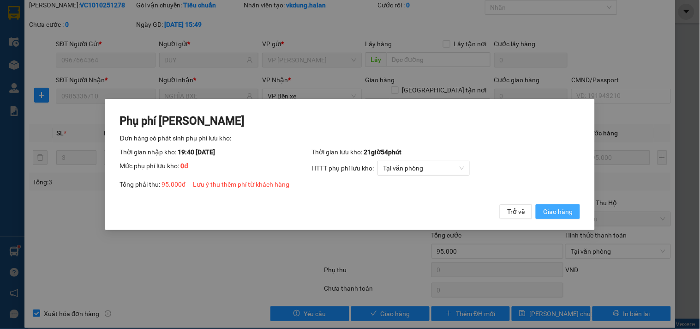
click at [559, 214] on span "Giao hàng" at bounding box center [558, 211] width 30 height 10
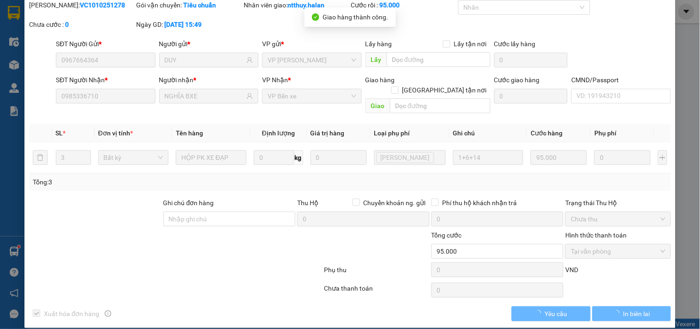
scroll to position [0, 0]
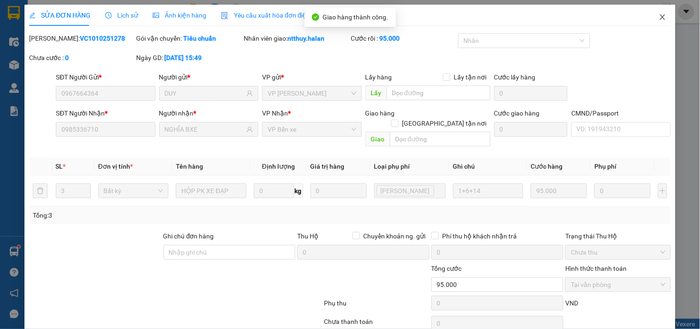
click at [659, 18] on icon "close" at bounding box center [662, 16] width 7 height 7
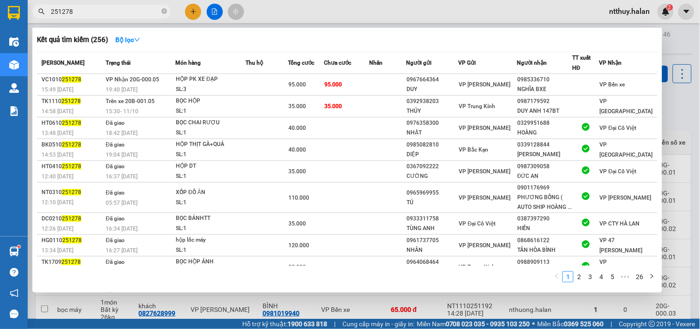
click at [123, 11] on input "251278" at bounding box center [105, 11] width 109 height 10
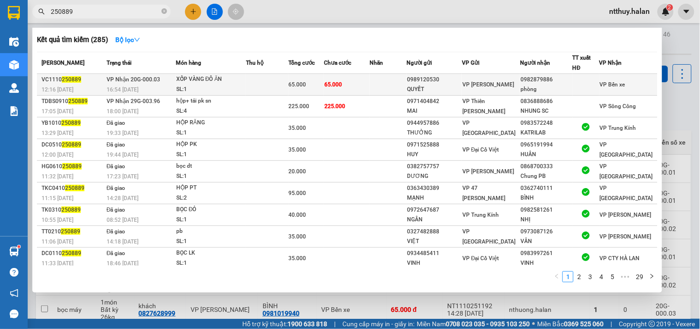
type input "250889"
click at [274, 88] on td at bounding box center [267, 85] width 42 height 22
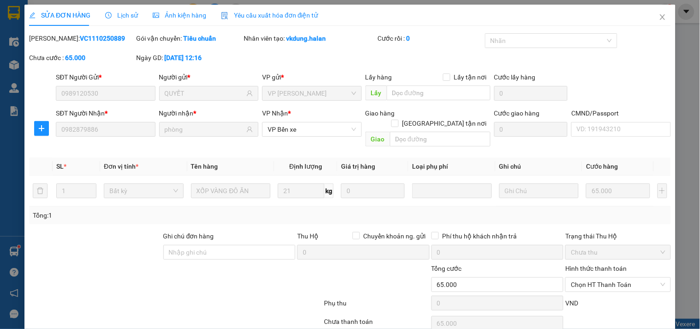
type input "0989120530"
type input "QUYẾT"
type input "0982879886"
type input "phòng"
type input "0"
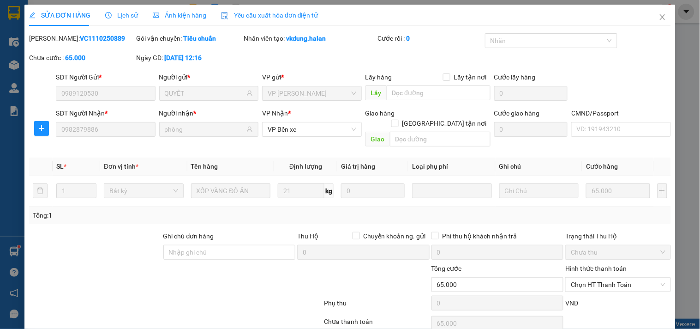
type input "65.000"
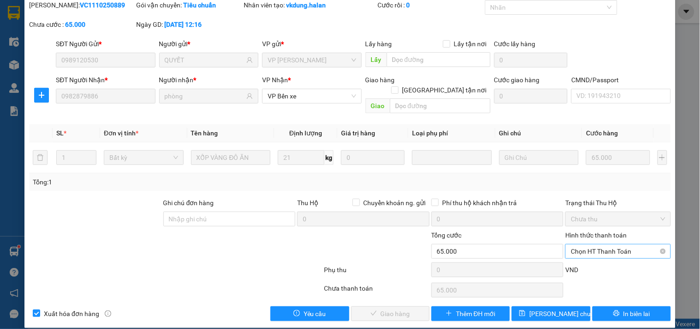
click at [607, 244] on span "Chọn HT Thanh Toán" at bounding box center [618, 251] width 94 height 14
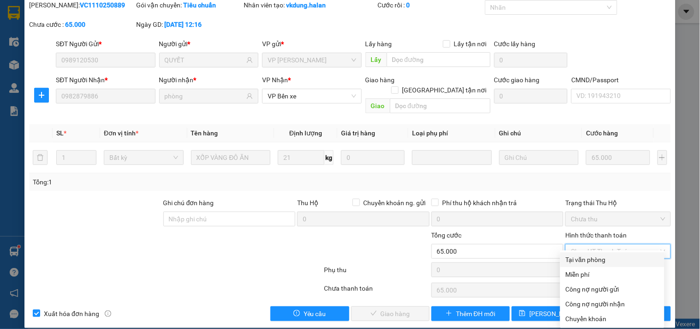
click at [591, 261] on div "Tại văn phòng" at bounding box center [612, 259] width 93 height 10
type input "0"
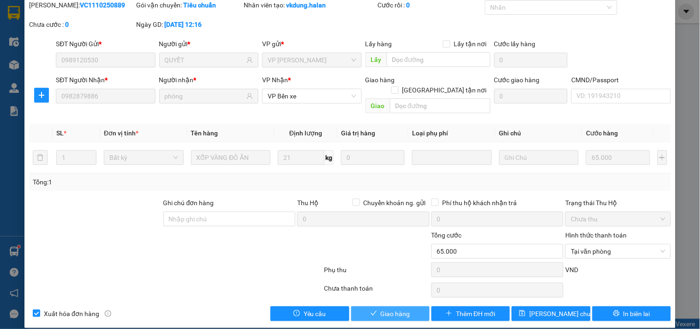
click at [401, 308] on span "Giao hàng" at bounding box center [396, 313] width 30 height 10
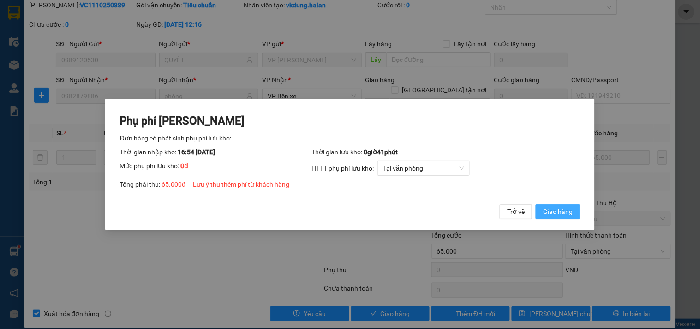
click at [545, 210] on span "Giao hàng" at bounding box center [558, 211] width 30 height 10
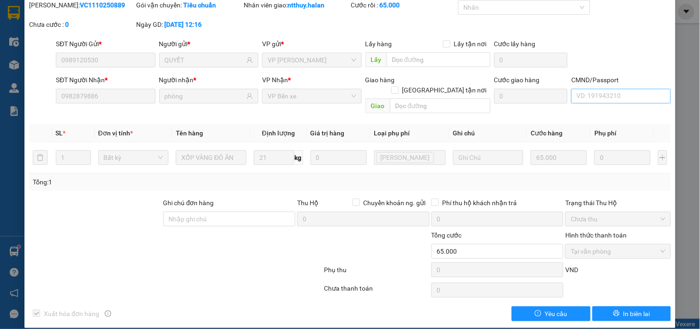
scroll to position [0, 0]
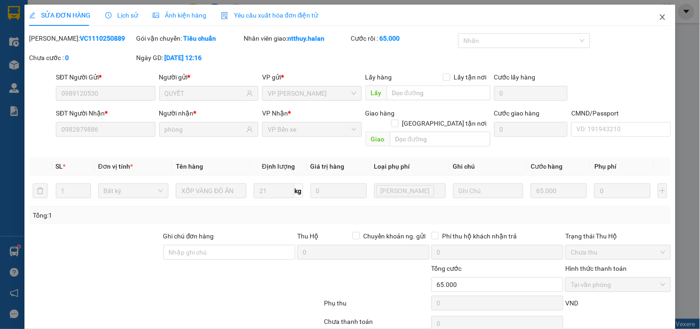
click at [659, 20] on icon "close" at bounding box center [662, 16] width 7 height 7
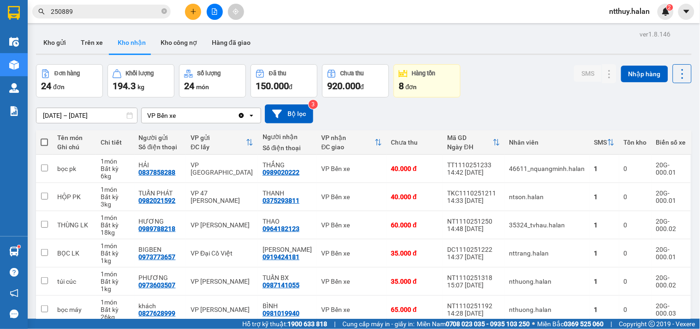
click at [138, 8] on input "250889" at bounding box center [105, 11] width 109 height 10
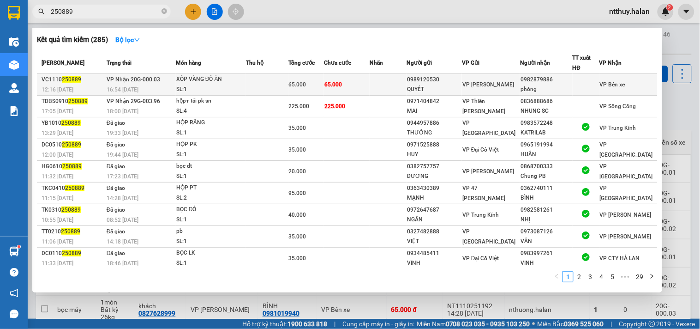
click at [261, 83] on td at bounding box center [267, 85] width 42 height 22
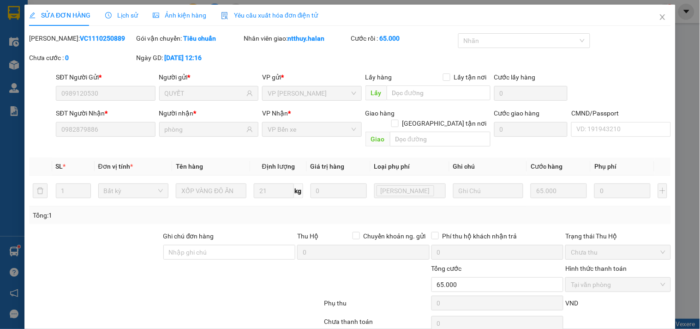
type input "0989120530"
type input "QUYẾT"
type input "0982879886"
type input "phòng"
type input "0"
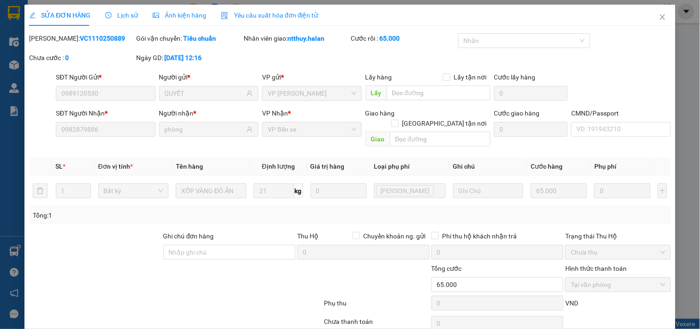
type input "65.000"
click at [660, 18] on icon "close" at bounding box center [662, 17] width 5 height 6
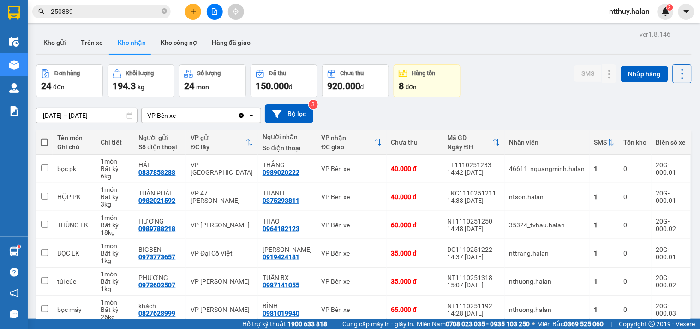
click at [120, 7] on input "250889" at bounding box center [105, 11] width 109 height 10
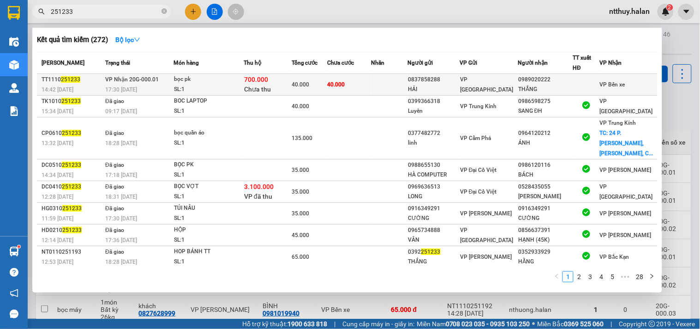
type input "251233"
click at [243, 82] on div "bọc pk" at bounding box center [208, 79] width 69 height 10
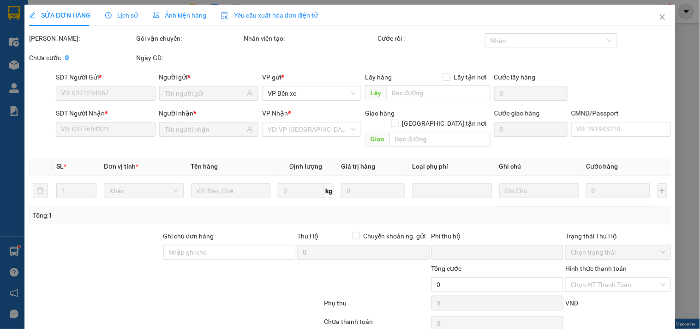
type input "0837858288"
type input "HẢI"
type input "0989020222"
type input "THẮNG"
checkbox input "true"
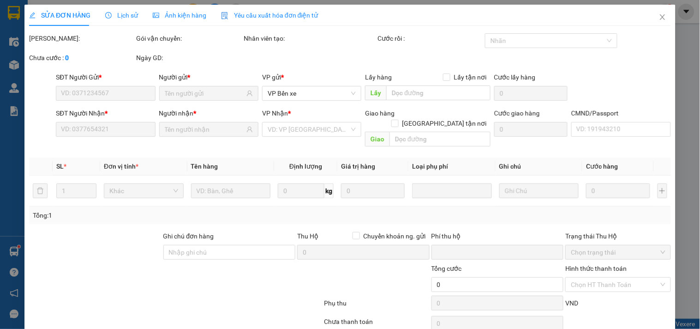
type input "700.000"
type input "30.000"
type input "40.000"
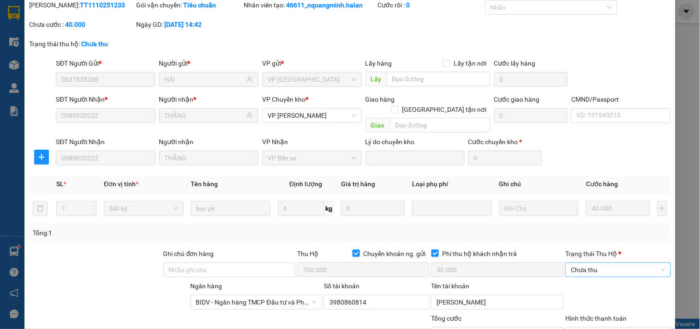
scroll to position [116, 0]
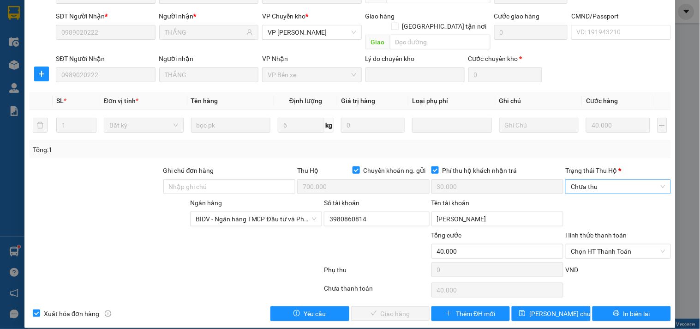
click at [592, 180] on span "Chưa thu" at bounding box center [618, 187] width 94 height 14
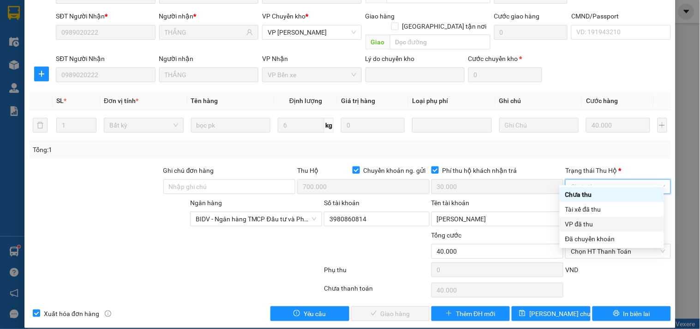
click at [581, 225] on div "VP đã thu" at bounding box center [611, 224] width 93 height 10
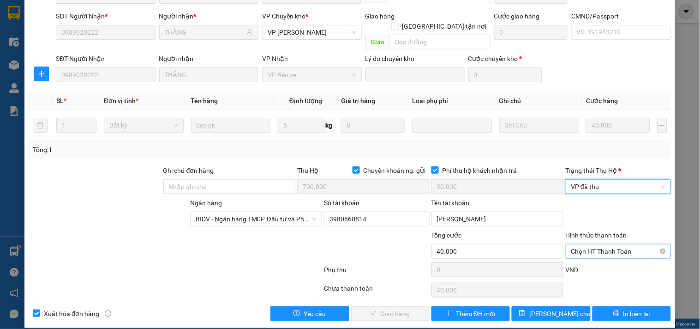
click at [612, 244] on span "Chọn HT Thanh Toán" at bounding box center [618, 251] width 94 height 14
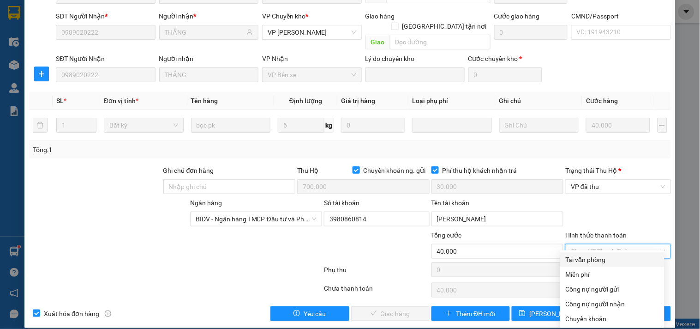
click at [597, 261] on div "Tại văn phòng" at bounding box center [612, 259] width 93 height 10
type input "0"
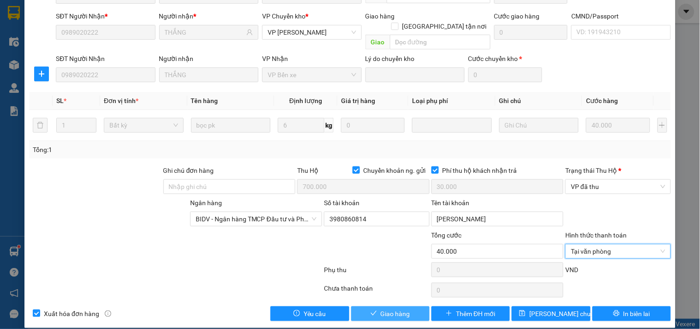
click at [394, 308] on span "Giao hàng" at bounding box center [396, 313] width 30 height 10
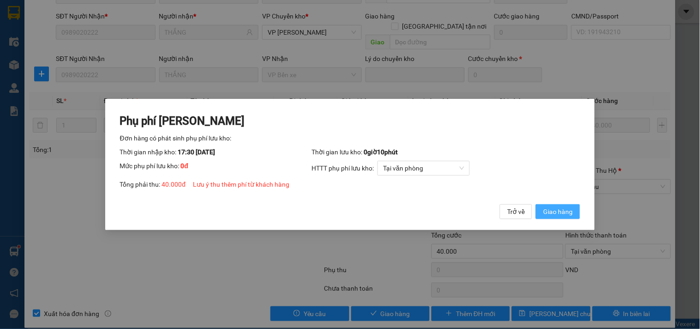
click at [570, 213] on span "Giao hàng" at bounding box center [558, 211] width 30 height 10
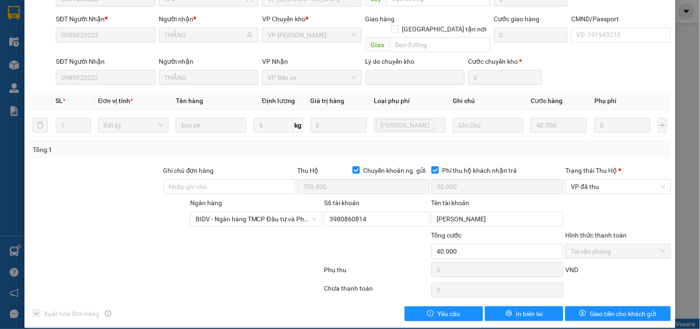
scroll to position [0, 0]
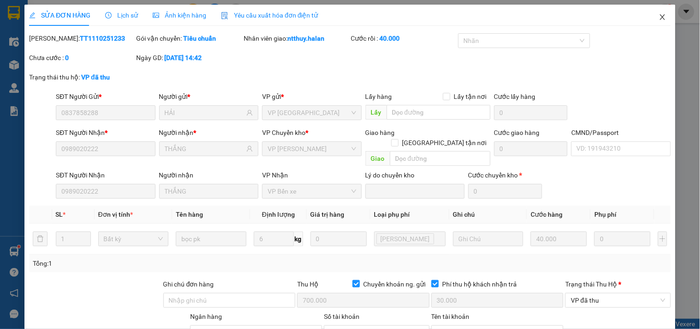
click at [660, 16] on icon "close" at bounding box center [662, 17] width 5 height 6
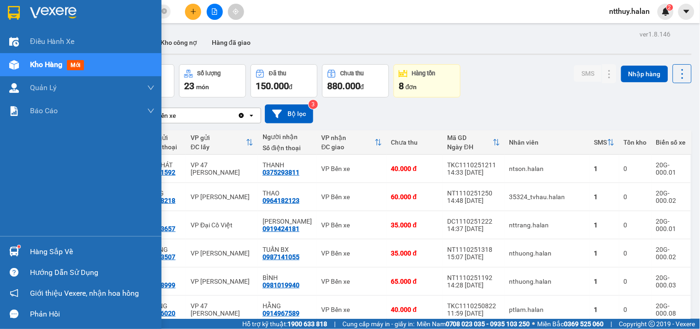
click at [45, 252] on div "Hàng sắp về" at bounding box center [92, 252] width 125 height 14
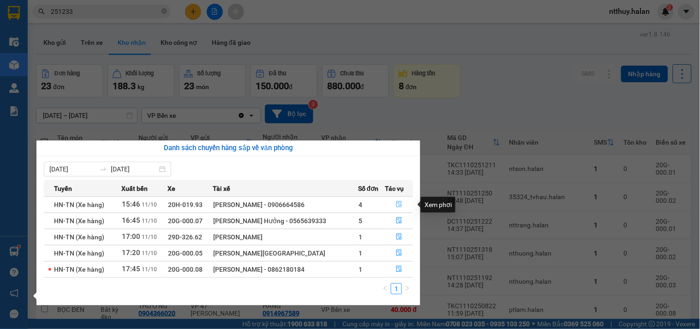
click at [397, 203] on icon "file-done" at bounding box center [399, 204] width 6 height 6
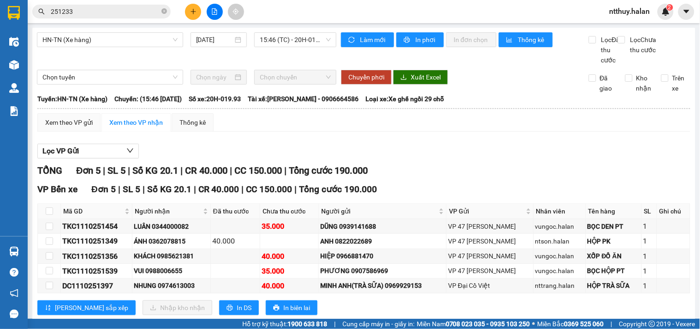
scroll to position [33, 0]
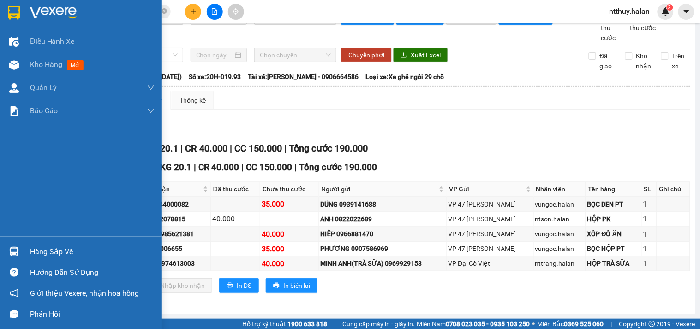
click at [38, 254] on div "Hàng sắp về" at bounding box center [92, 252] width 125 height 14
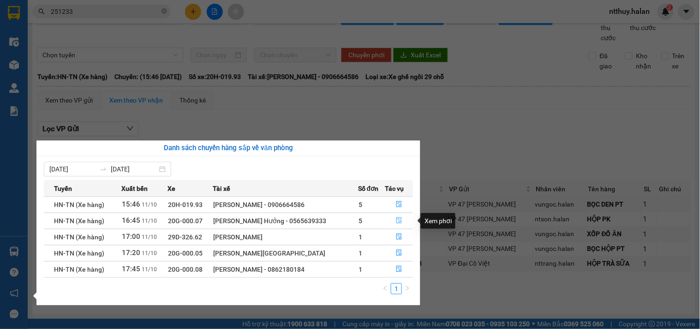
click at [396, 223] on icon "file-done" at bounding box center [399, 220] width 6 height 6
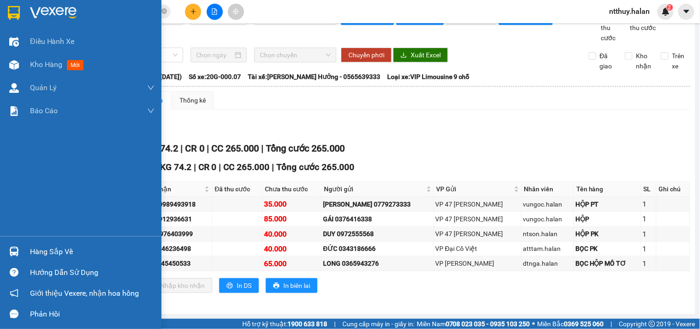
click at [44, 249] on div "Hàng sắp về" at bounding box center [92, 252] width 125 height 14
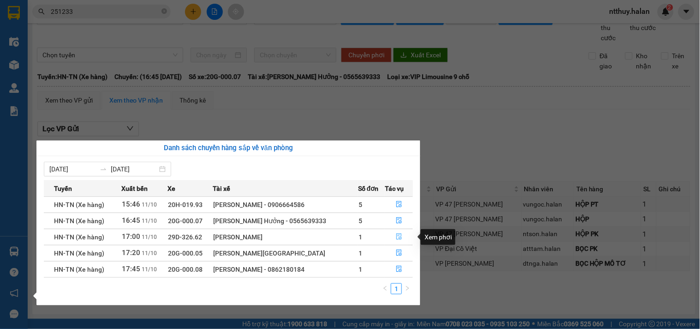
click at [397, 239] on icon "file-done" at bounding box center [399, 236] width 6 height 6
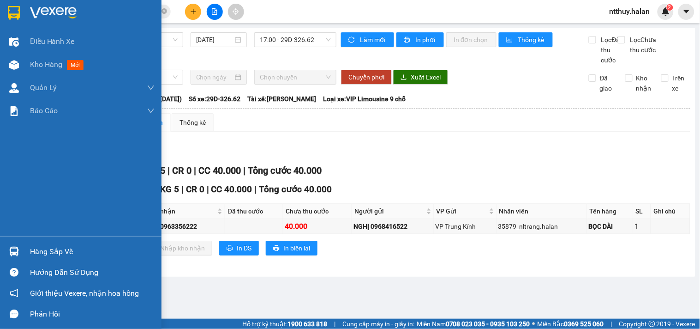
click at [48, 250] on div "Hàng sắp về" at bounding box center [92, 252] width 125 height 14
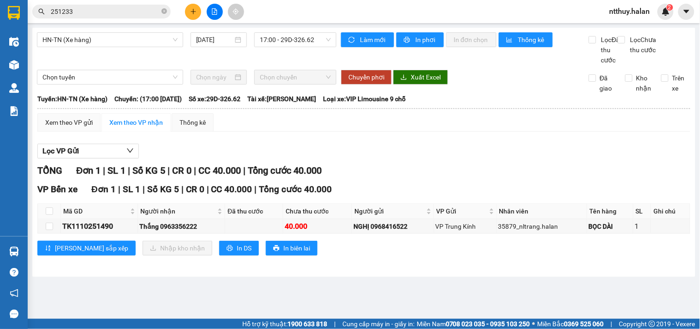
click at [125, 62] on section "Kết quả tìm kiếm ( 272 ) Bộ lọc Mã ĐH Trạng thái Món hàng Thu hộ Tổng cước Chưa…" at bounding box center [350, 164] width 700 height 329
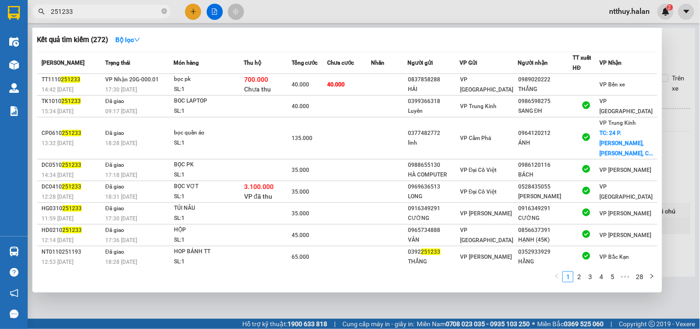
click at [123, 11] on input "251233" at bounding box center [105, 11] width 109 height 10
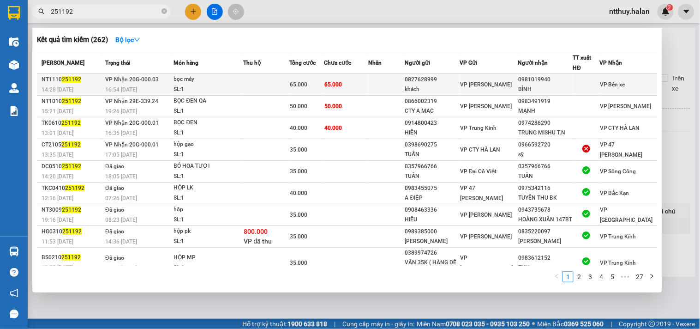
type input "251192"
click at [264, 88] on td at bounding box center [267, 85] width 46 height 22
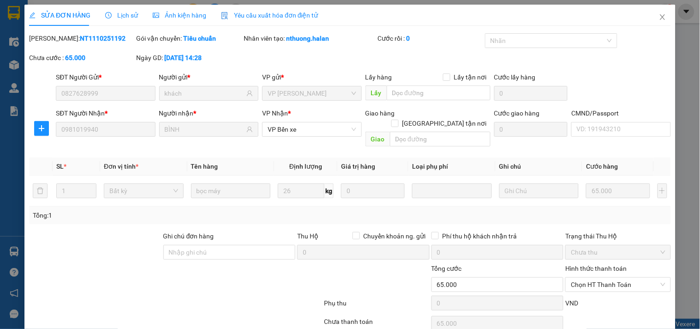
type input "0827628999"
type input "khách"
type input "0981019940"
type input "BÌNH"
type input "0"
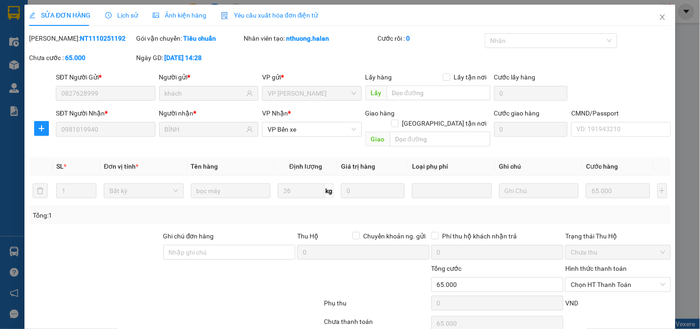
type input "65.000"
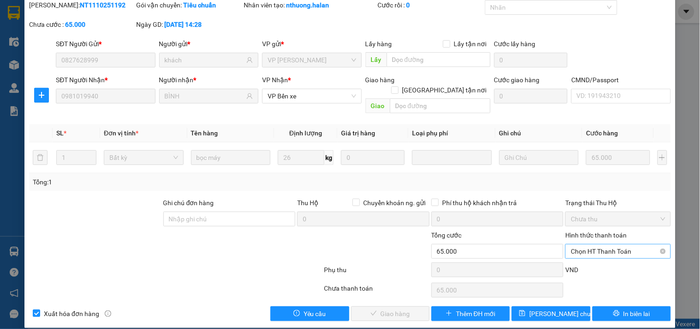
click at [606, 244] on span "Chọn HT Thanh Toán" at bounding box center [618, 251] width 94 height 14
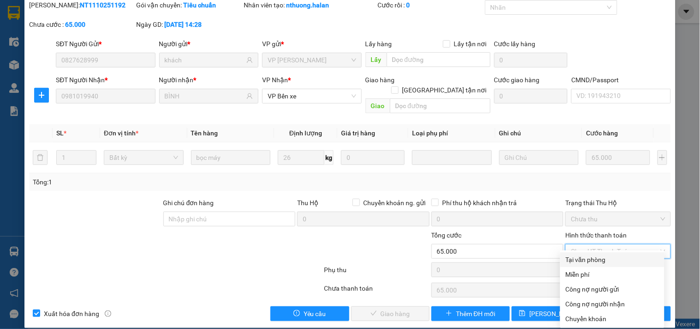
click at [607, 259] on div "Tại văn phòng" at bounding box center [612, 259] width 93 height 10
type input "0"
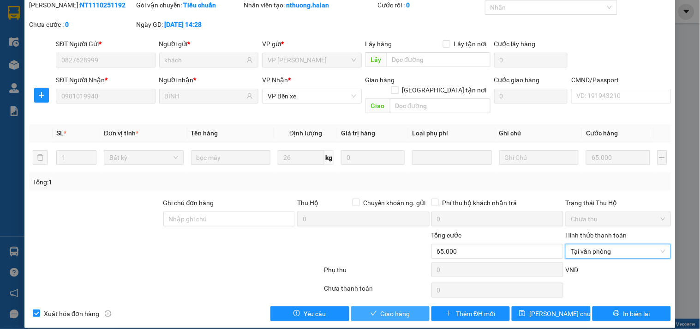
click at [405, 308] on span "Giao hàng" at bounding box center [396, 313] width 30 height 10
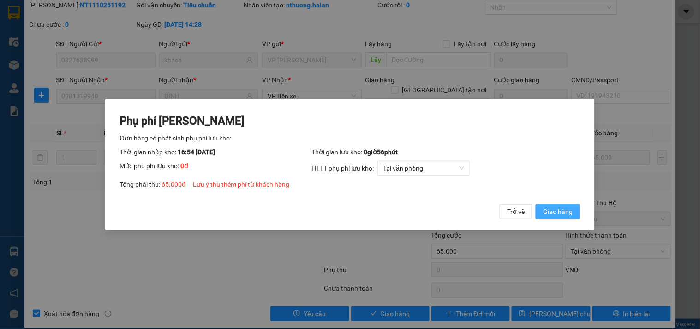
click at [552, 210] on span "Giao hàng" at bounding box center [558, 211] width 30 height 10
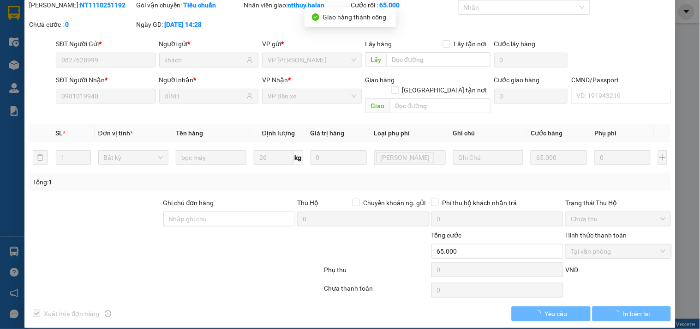
scroll to position [0, 0]
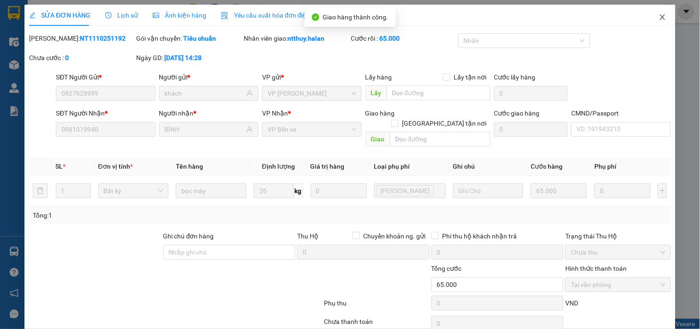
click at [659, 18] on icon "close" at bounding box center [662, 16] width 7 height 7
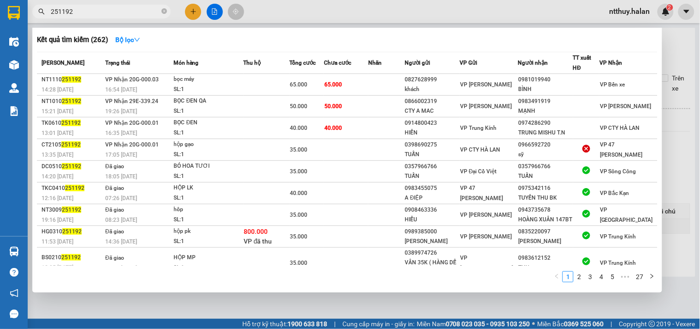
click at [99, 8] on input "251192" at bounding box center [105, 11] width 109 height 10
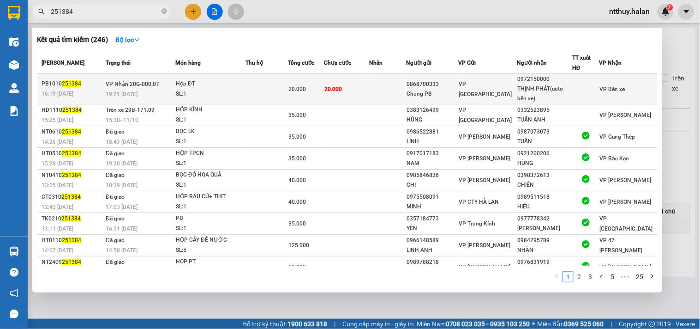
type input "251384"
click at [276, 89] on td at bounding box center [267, 89] width 42 height 30
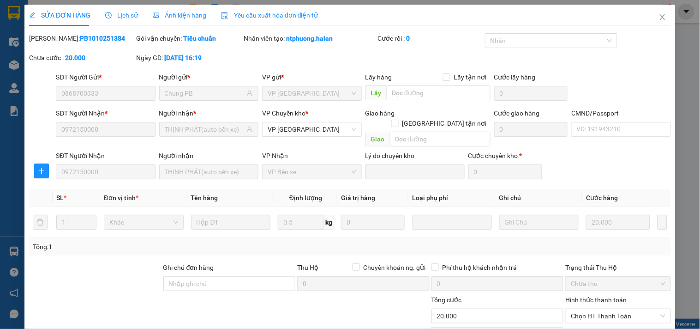
type input "0868700333"
type input "Chung PB"
type input "0972150000"
type input "THỊNH PHÁT(auto bến xe)"
type input "0"
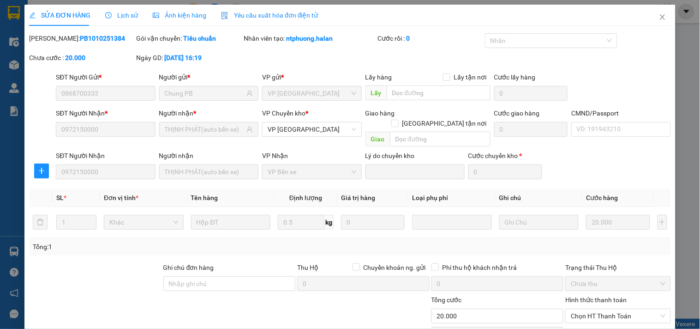
type input "20.000"
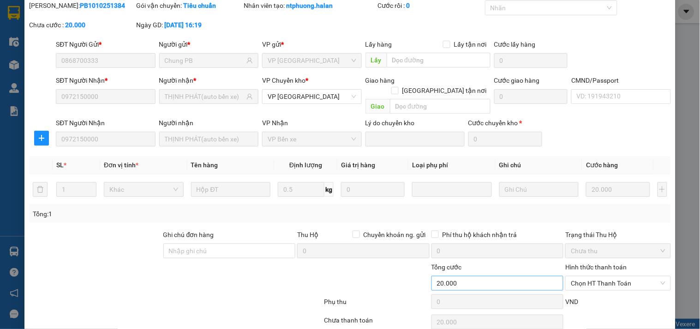
scroll to position [65, 0]
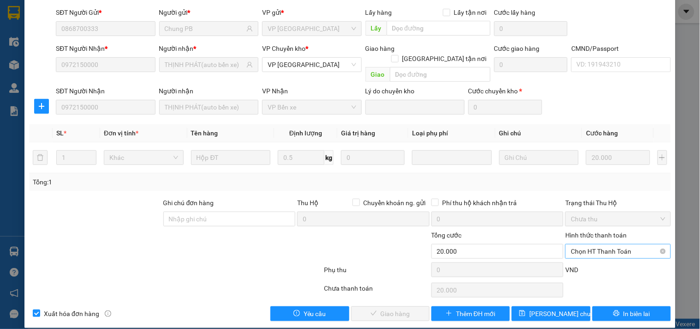
click at [594, 244] on span "Chọn HT Thanh Toán" at bounding box center [618, 251] width 94 height 14
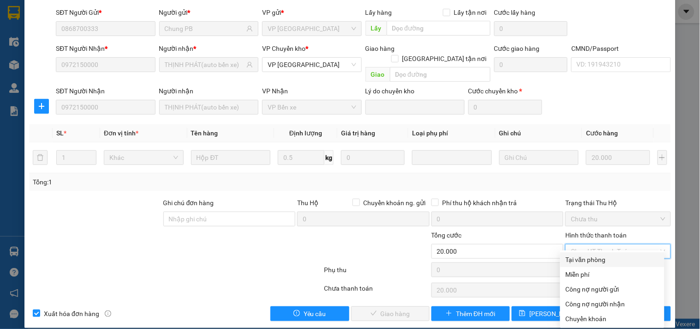
click at [592, 260] on div "Tại văn phòng" at bounding box center [612, 259] width 93 height 10
type input "0"
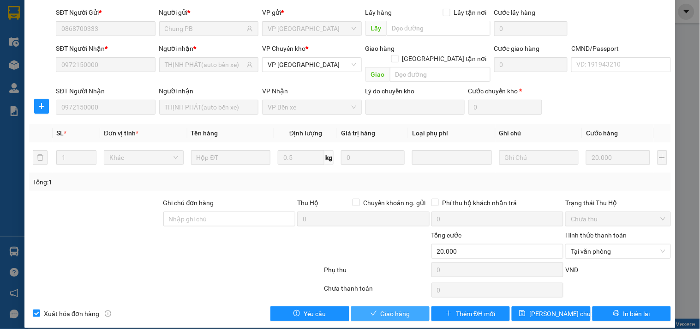
click at [381, 308] on span "Giao hàng" at bounding box center [396, 313] width 30 height 10
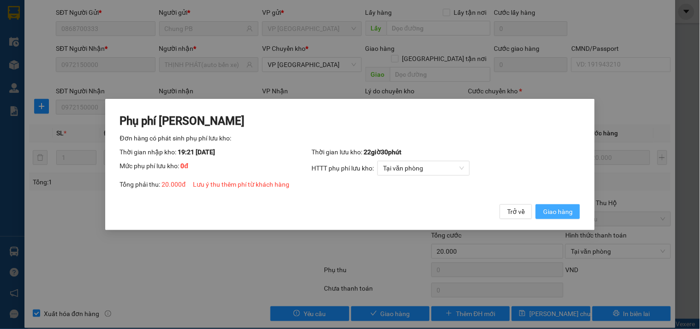
click at [570, 210] on span "Giao hàng" at bounding box center [558, 211] width 30 height 10
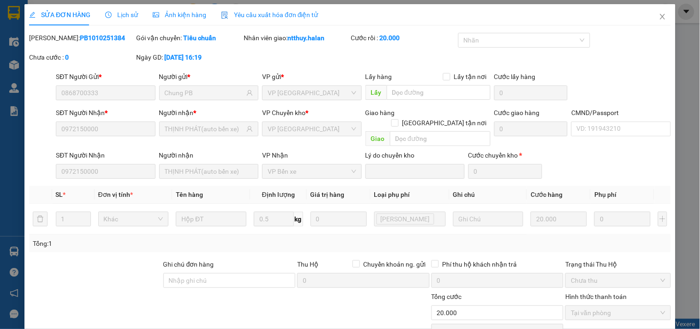
scroll to position [0, 0]
click at [659, 15] on icon "close" at bounding box center [662, 16] width 7 height 7
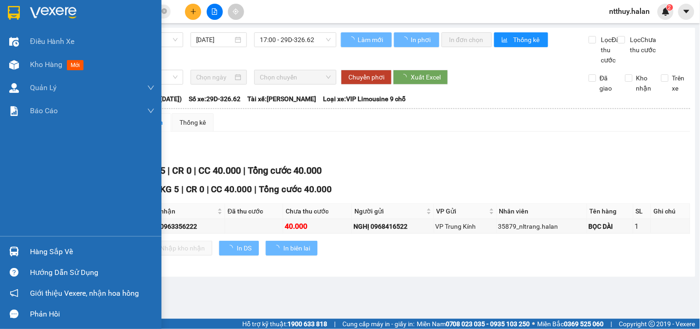
click at [34, 254] on div "Hàng sắp về" at bounding box center [92, 252] width 125 height 14
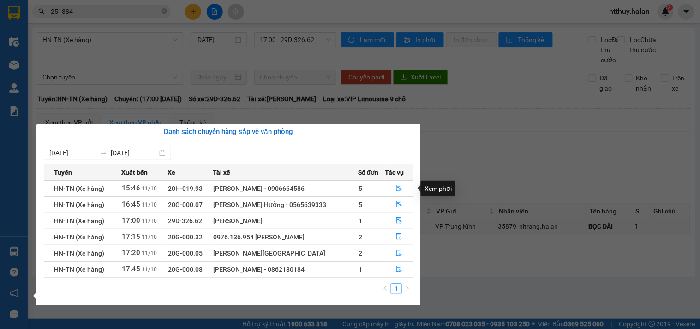
click at [398, 187] on icon "file-done" at bounding box center [399, 188] width 6 height 6
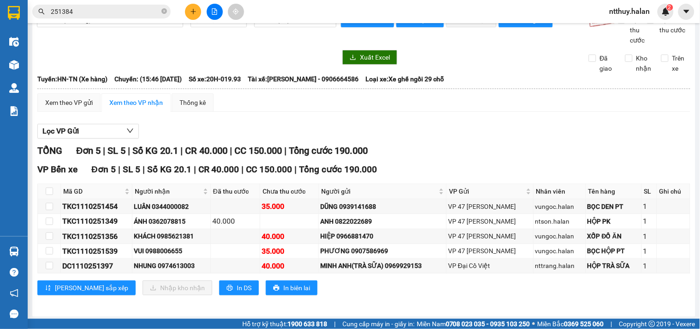
scroll to position [33, 0]
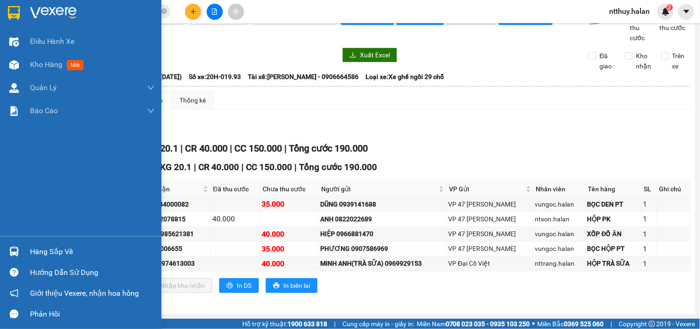
click at [61, 251] on div "Hàng sắp về" at bounding box center [92, 252] width 125 height 14
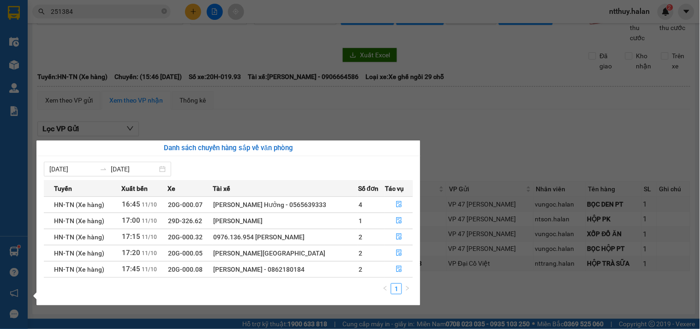
click at [114, 10] on section "Kết quả tìm kiếm ( 246 ) Bộ lọc Mã ĐH Trạng thái Món hàng Thu hộ Tổng cước Chưa…" at bounding box center [350, 164] width 700 height 329
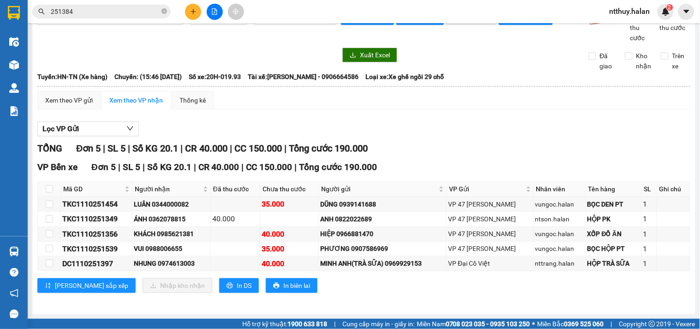
click at [114, 10] on input "251384" at bounding box center [105, 11] width 109 height 10
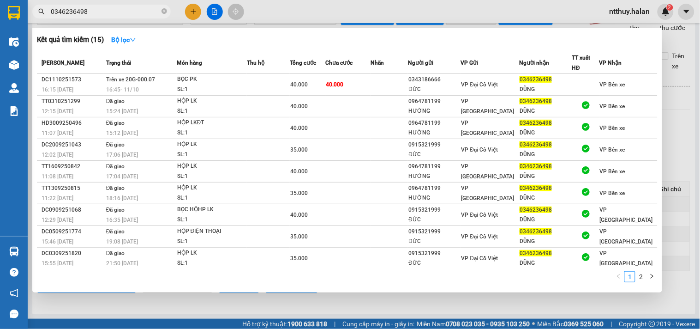
type input "0346236498"
click at [134, 10] on input "0346236498" at bounding box center [105, 11] width 109 height 10
